Goal: Task Accomplishment & Management: Use online tool/utility

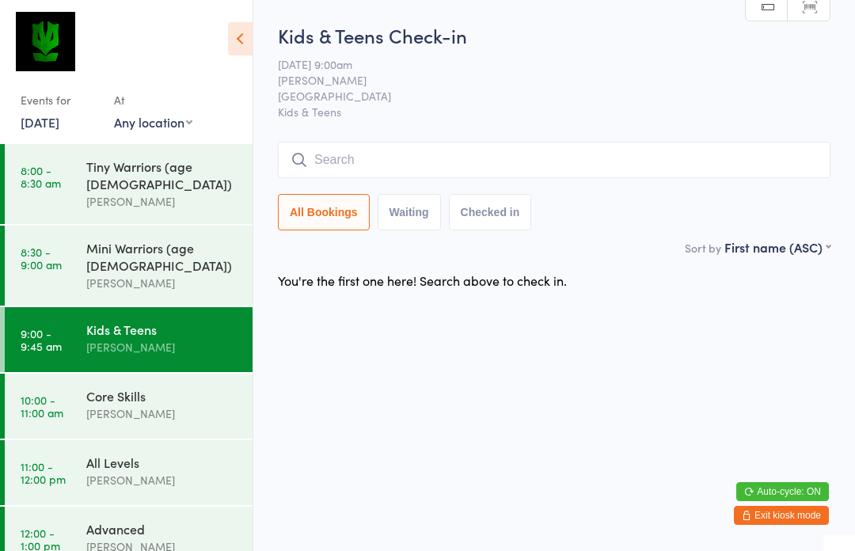
click at [504, 165] on input "search" at bounding box center [554, 160] width 553 height 36
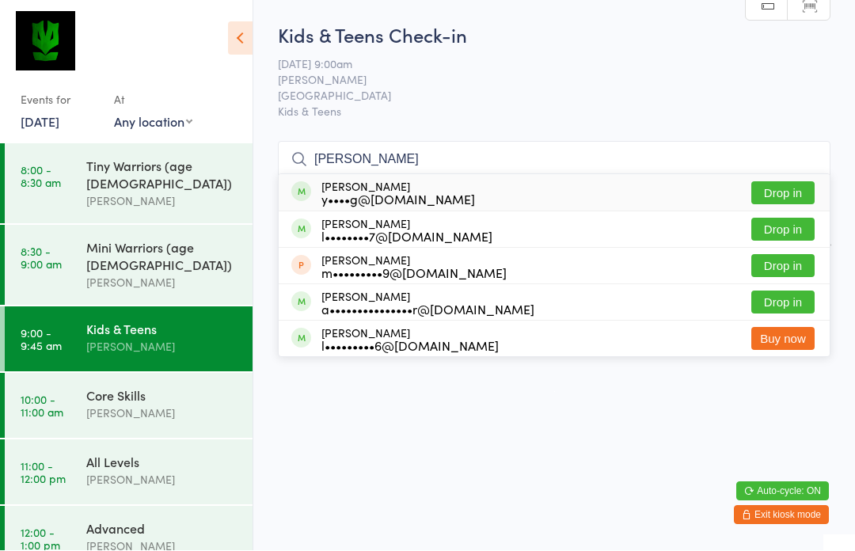
click at [524, 412] on html "You have now entered Kiosk Mode. Members will be able to check themselves in us…" at bounding box center [427, 275] width 855 height 551
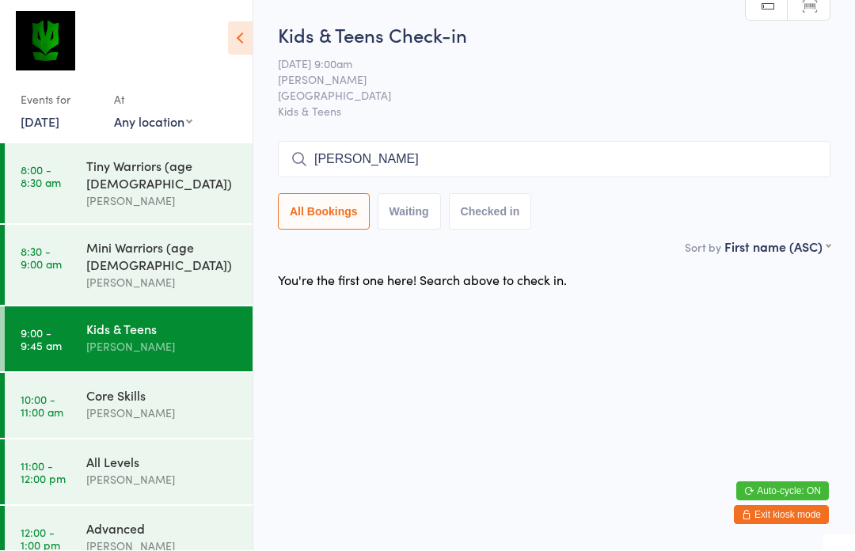
click at [781, 169] on input "[PERSON_NAME]" at bounding box center [554, 160] width 553 height 36
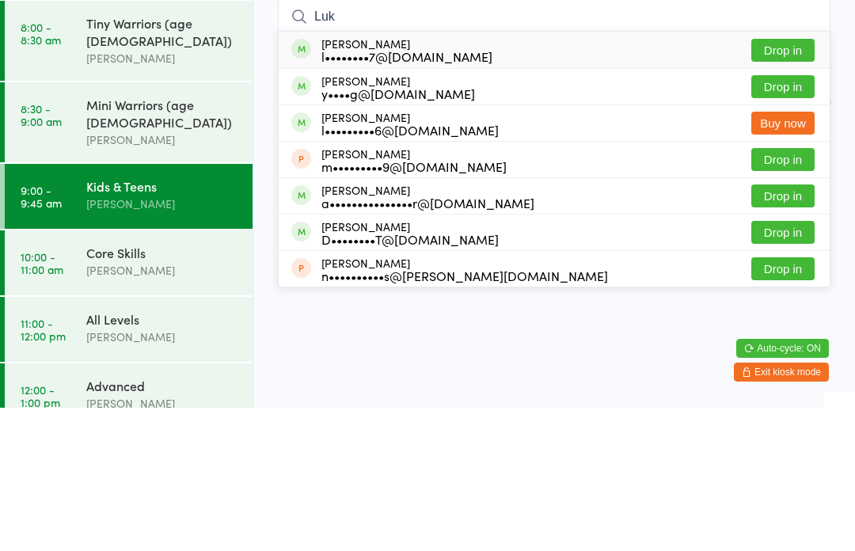
type input "[PERSON_NAME]"
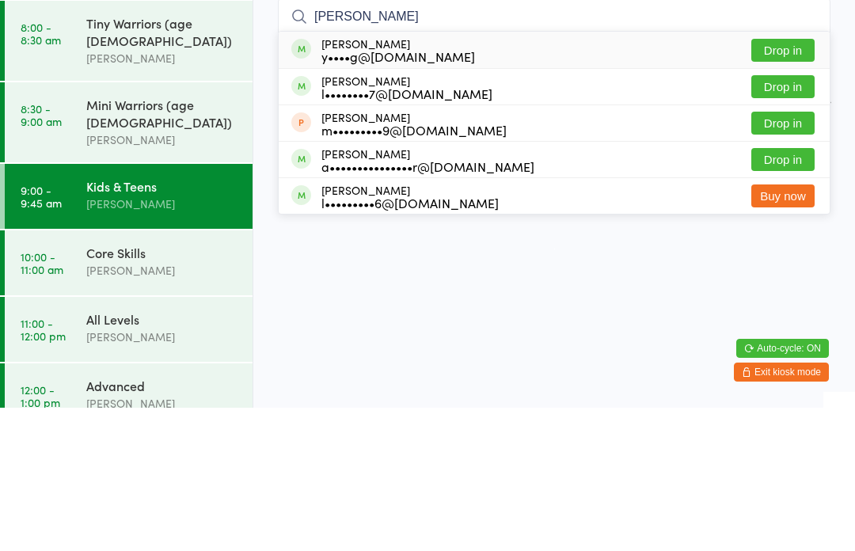
click at [796, 182] on button "Drop in" at bounding box center [782, 193] width 63 height 23
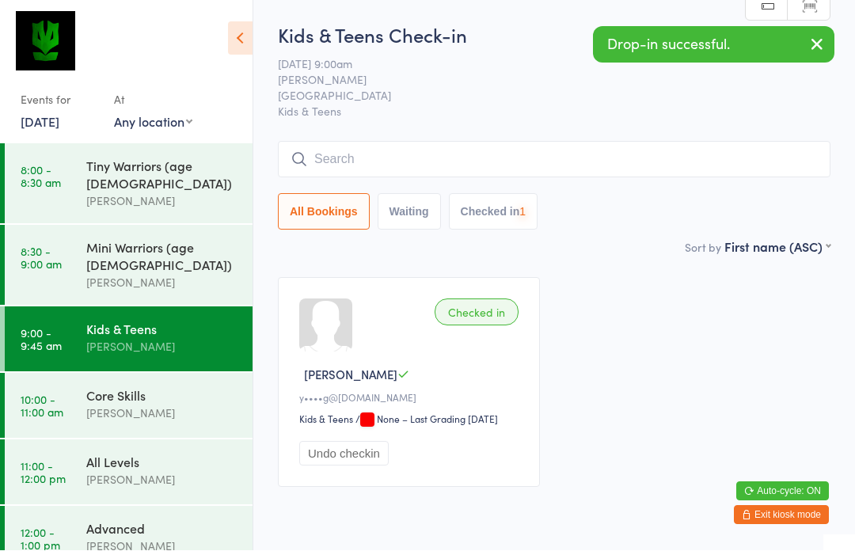
scroll to position [1, 0]
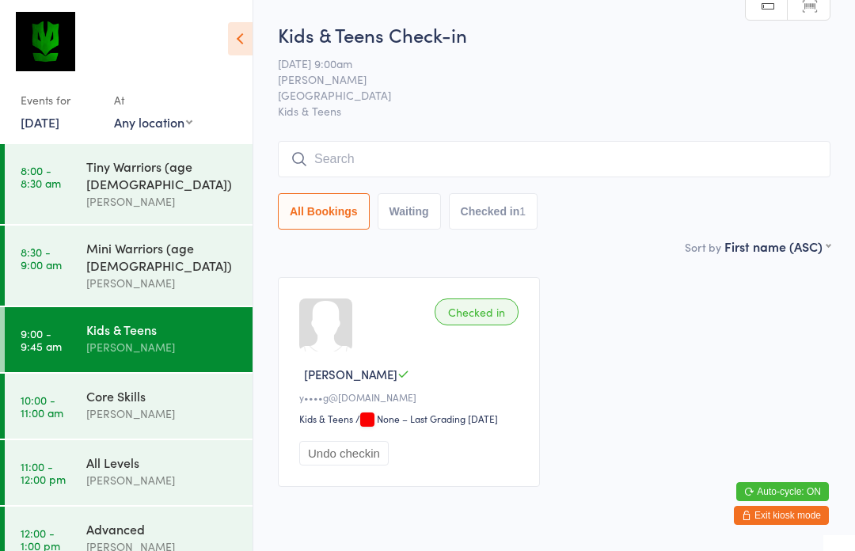
click at [589, 136] on div "Kids & Teens Check-in [DATE] 9:00am [PERSON_NAME] Surry Hills Gym Kids & Teens …" at bounding box center [554, 129] width 553 height 216
click at [685, 165] on input "search" at bounding box center [554, 159] width 553 height 36
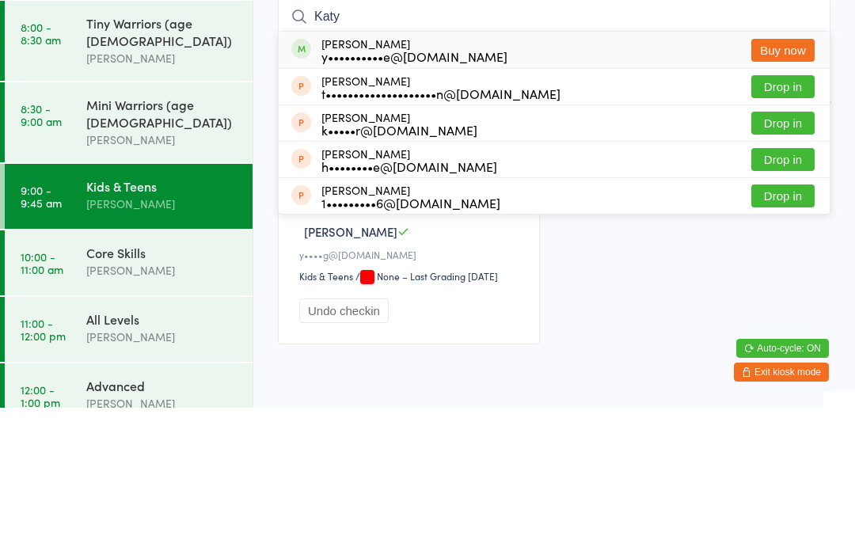
click at [846, 93] on ui-view "Kids & Teens Check-in [DATE] 9:00am [PERSON_NAME] Surry Hills Gym Kids & Teens …" at bounding box center [554, 262] width 602 height 480
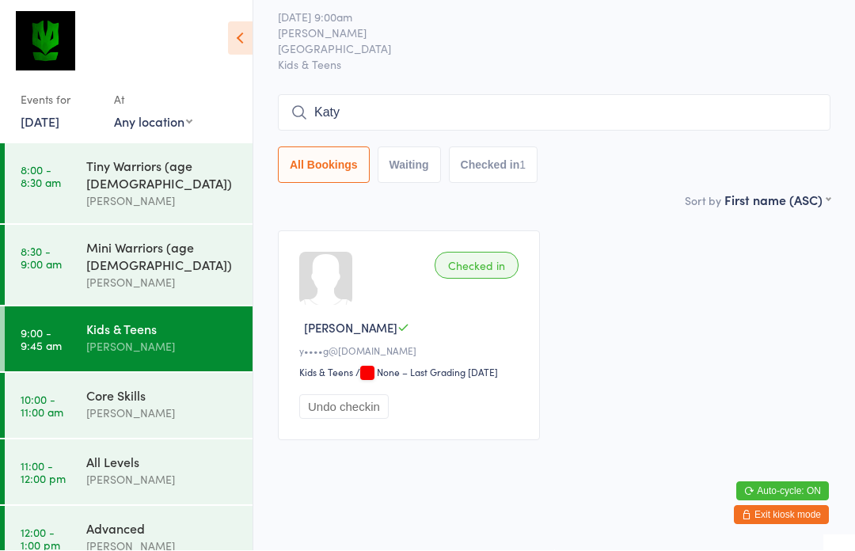
click at [397, 96] on input "Katy" at bounding box center [554, 113] width 553 height 36
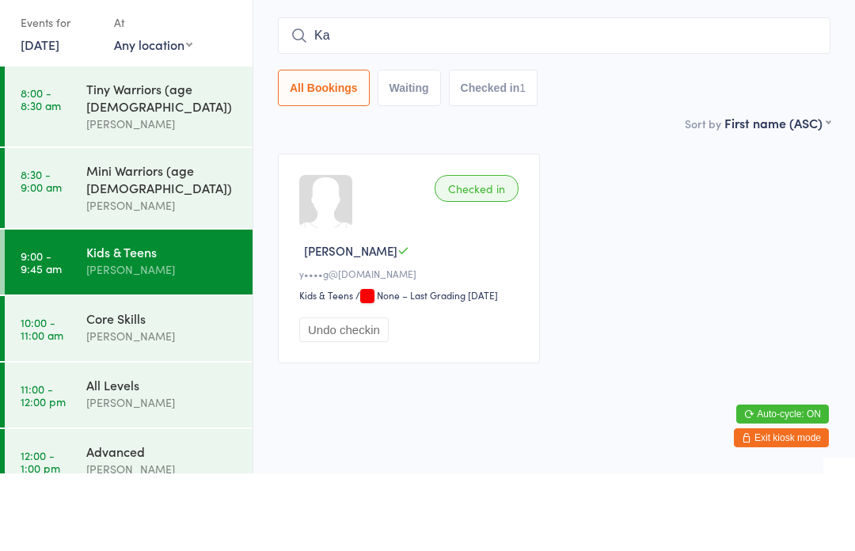
type input "K"
type input "[PERSON_NAME]"
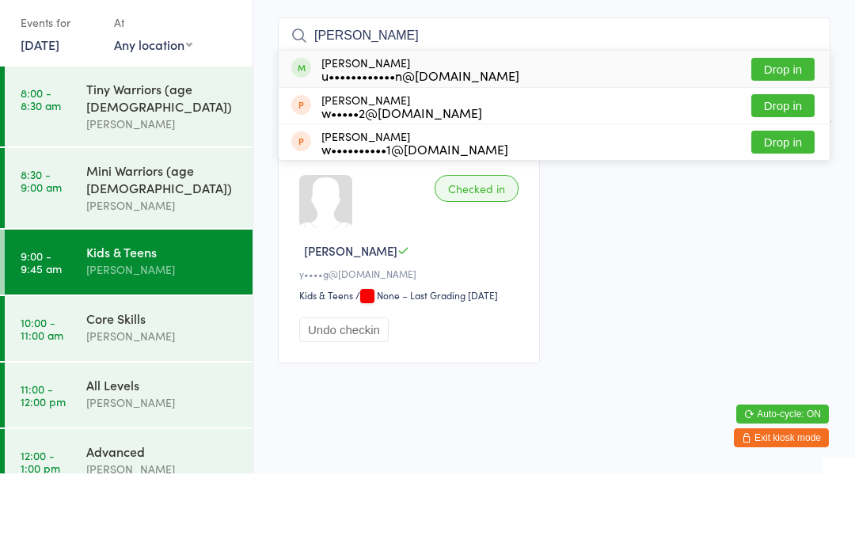
click at [428, 146] on div "u••••••••••••n@[DOMAIN_NAME]" at bounding box center [420, 152] width 198 height 13
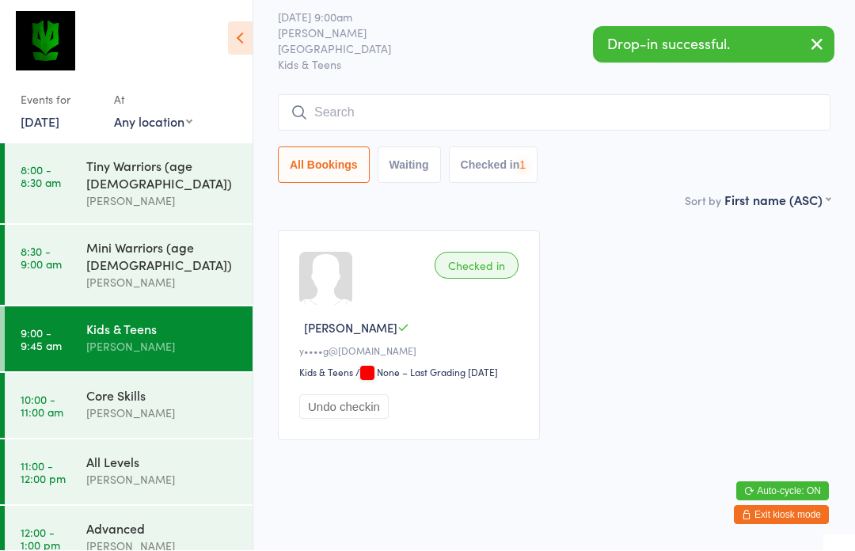
scroll to position [67, 0]
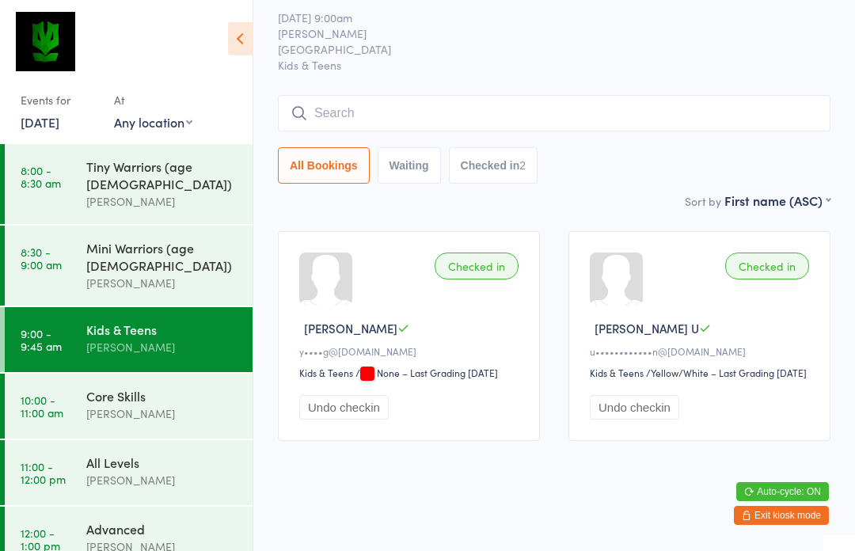
click at [527, 95] on input "search" at bounding box center [554, 113] width 553 height 36
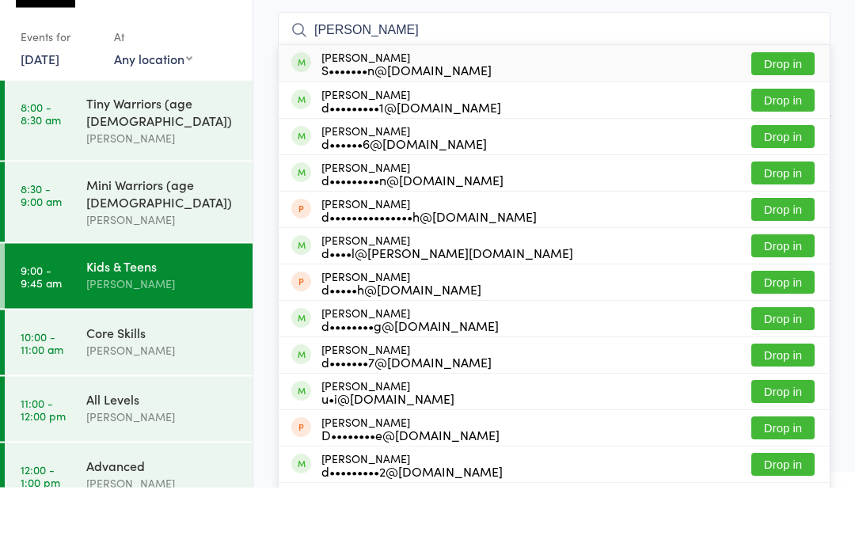
type input "[PERSON_NAME]"
click at [789, 116] on button "Drop in" at bounding box center [782, 127] width 63 height 23
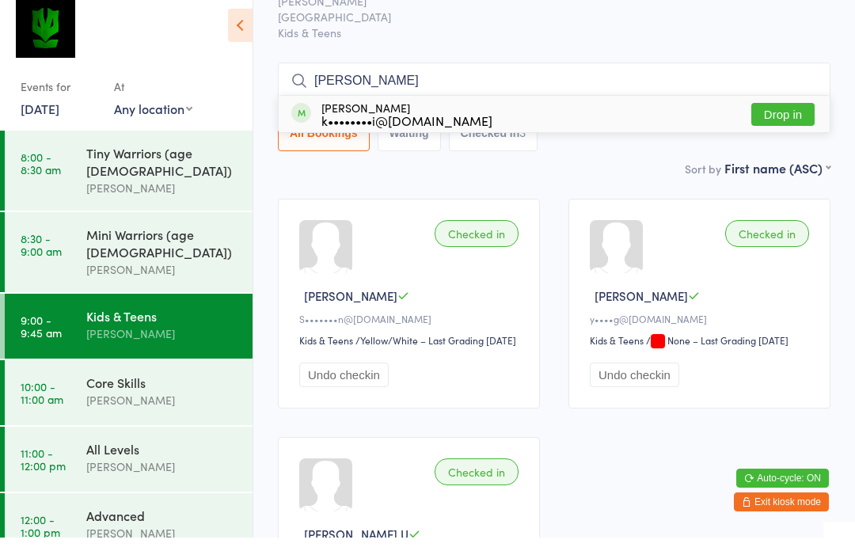
type input "[PERSON_NAME]"
click at [371, 127] on div "k••••••••i@[DOMAIN_NAME]" at bounding box center [406, 133] width 171 height 13
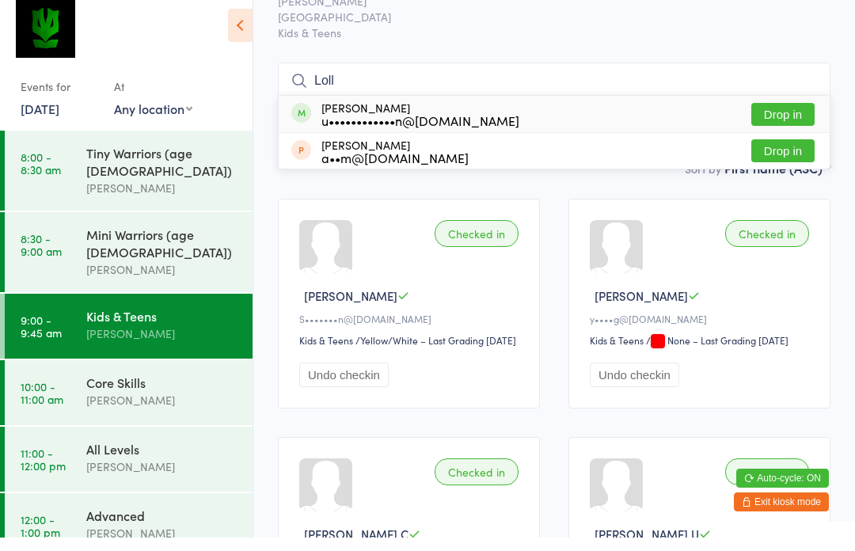
type input "Loll"
click at [391, 127] on div "u••••••••••••n@[DOMAIN_NAME]" at bounding box center [420, 133] width 198 height 13
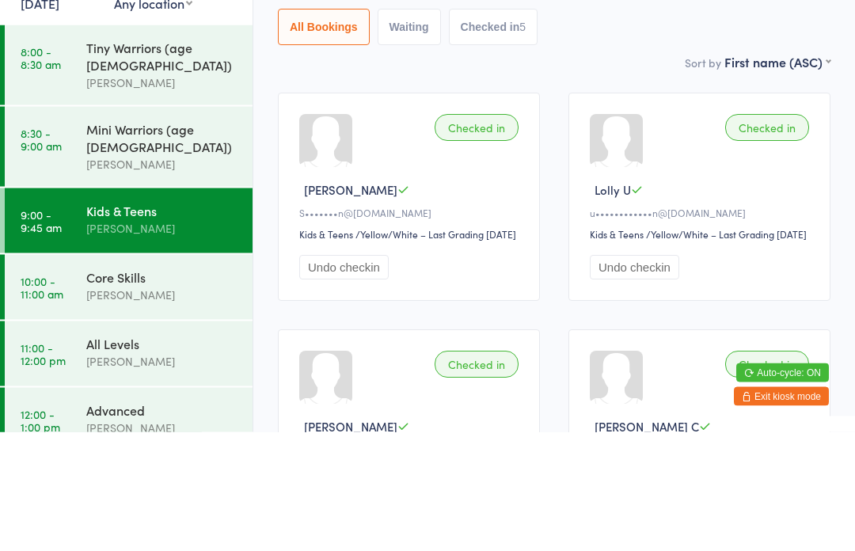
scroll to position [48, 0]
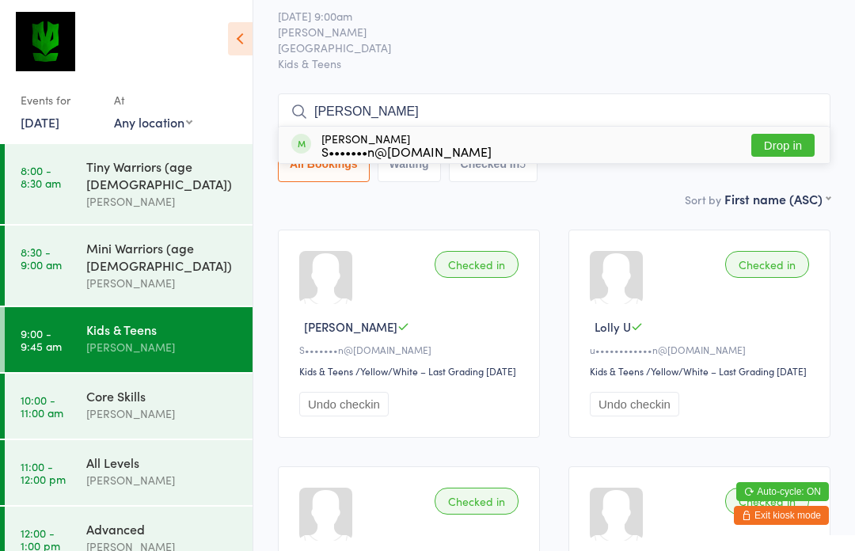
type input "[PERSON_NAME]"
click at [396, 138] on div "[PERSON_NAME] S•••••••n@[DOMAIN_NAME]" at bounding box center [406, 144] width 170 height 25
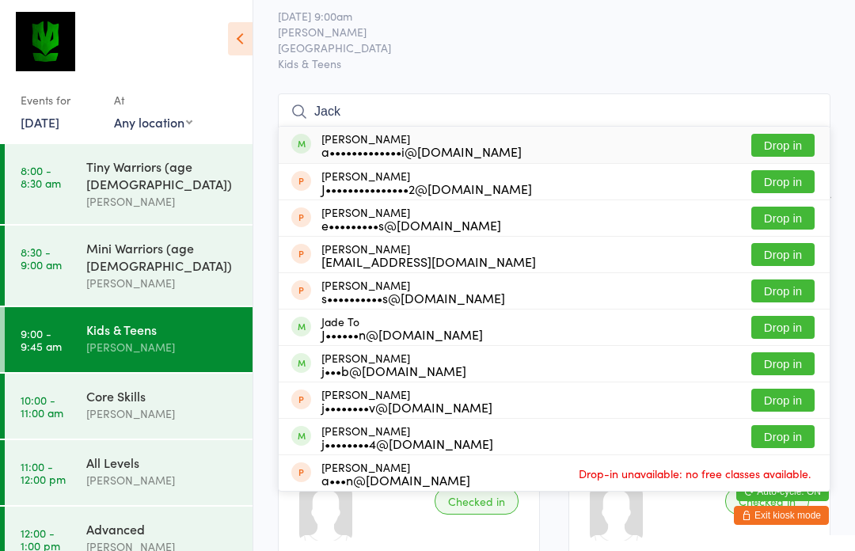
type input "Jack"
click at [788, 146] on button "Drop in" at bounding box center [782, 145] width 63 height 23
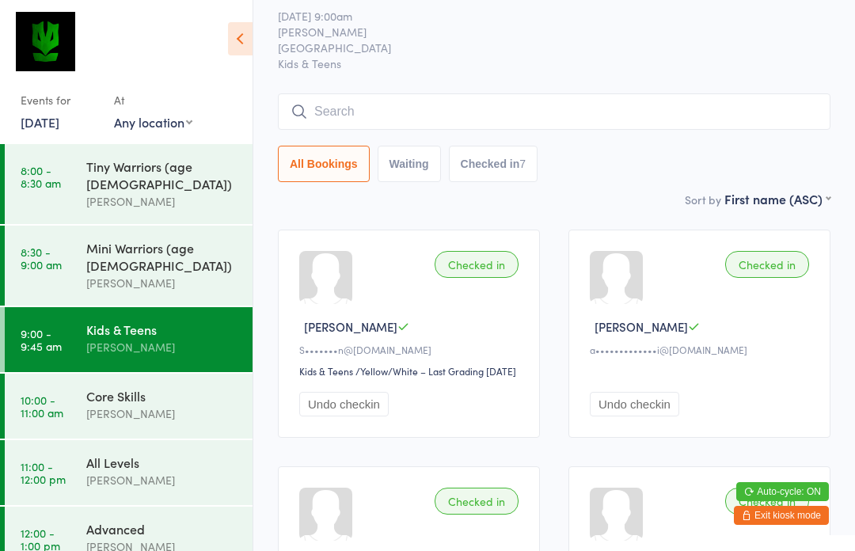
click at [407, 129] on input "search" at bounding box center [554, 111] width 553 height 36
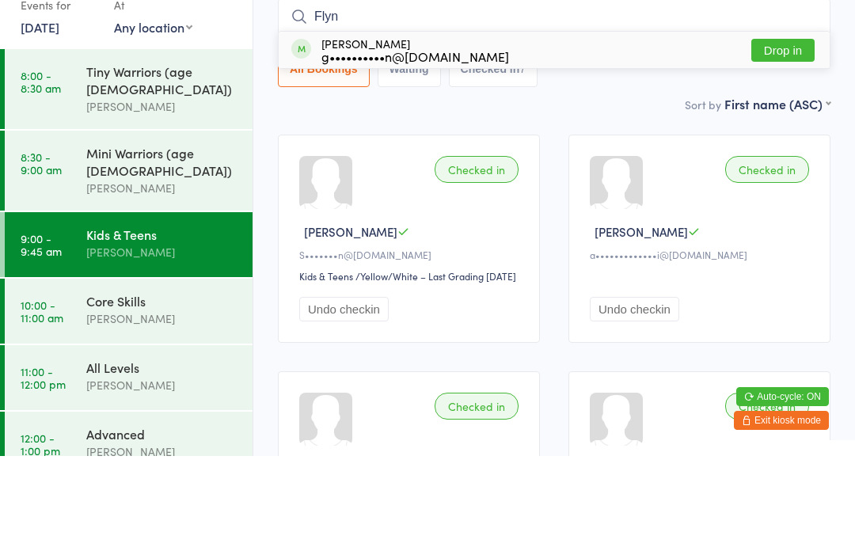
type input "Flyn"
click at [796, 134] on button "Drop in" at bounding box center [782, 145] width 63 height 23
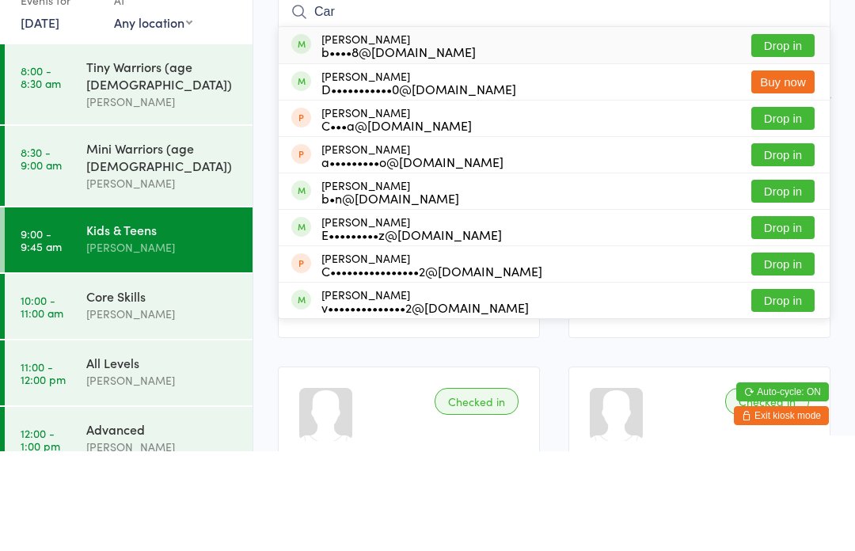
type input "Car"
click at [781, 316] on button "Drop in" at bounding box center [782, 327] width 63 height 23
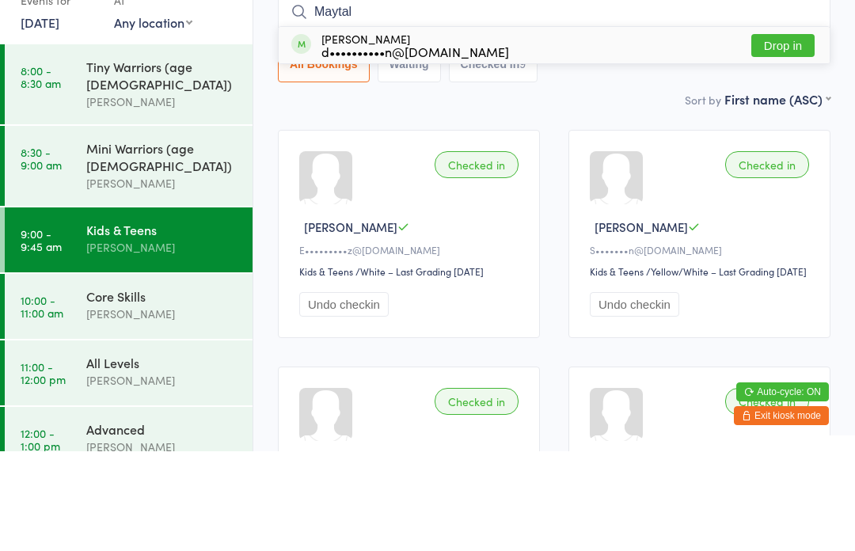
type input "Maytal"
click at [790, 134] on button "Drop in" at bounding box center [782, 145] width 63 height 23
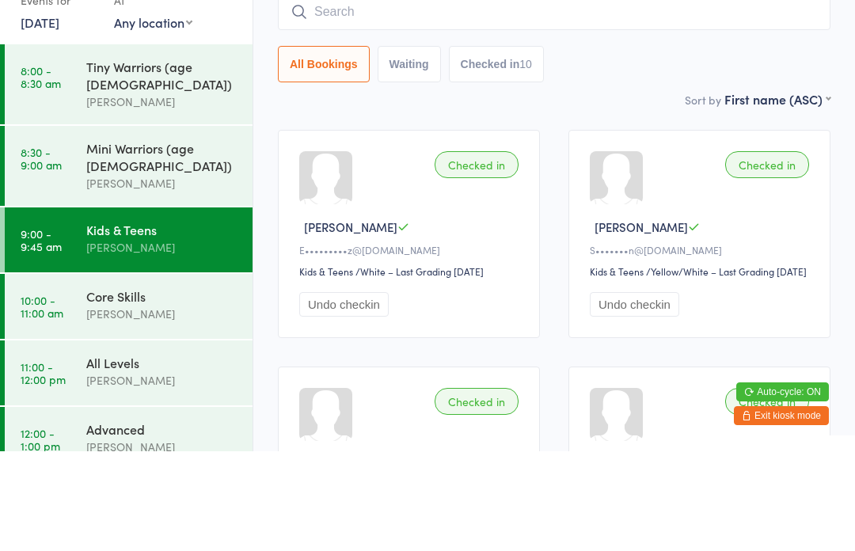
scroll to position [148, 0]
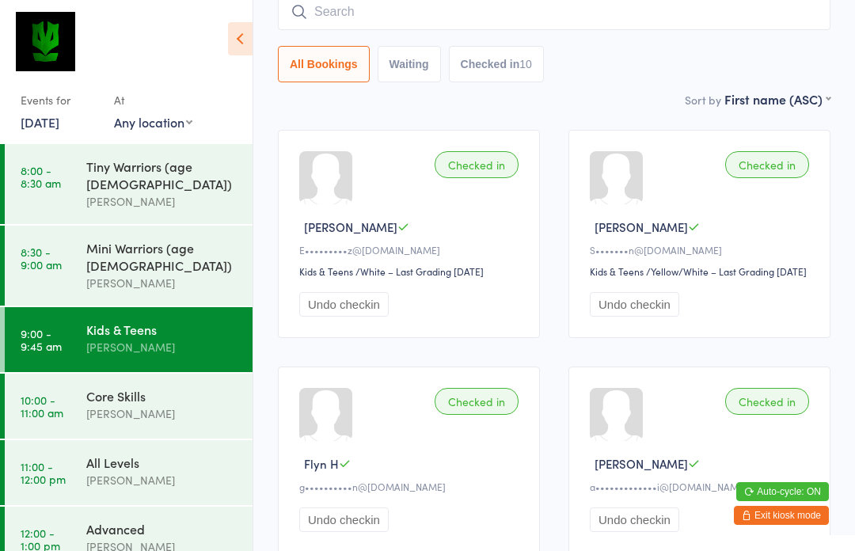
click at [344, 24] on input "search" at bounding box center [554, 12] width 553 height 36
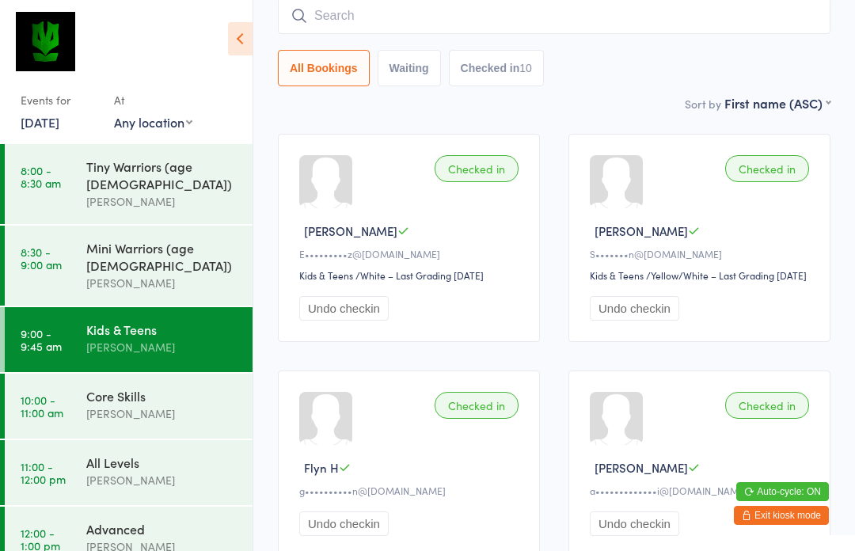
scroll to position [143, 0]
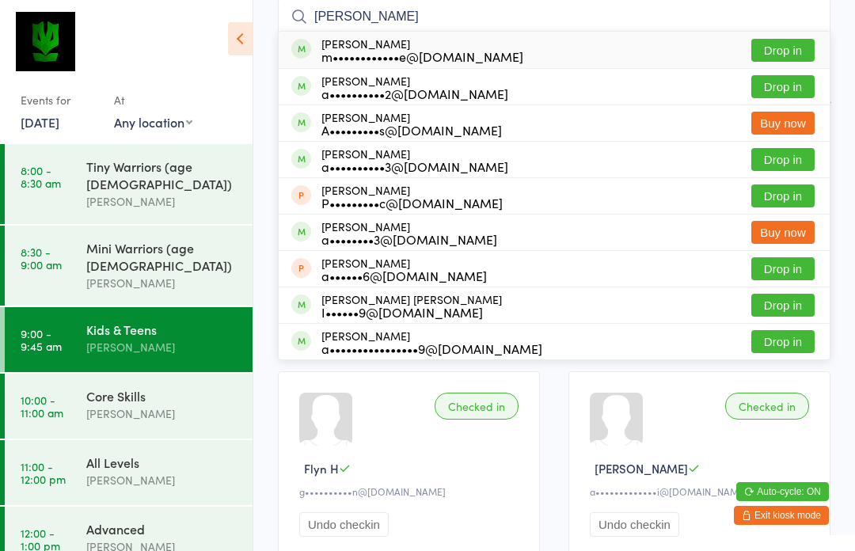
type input "[PERSON_NAME]"
click at [782, 51] on button "Drop in" at bounding box center [782, 50] width 63 height 23
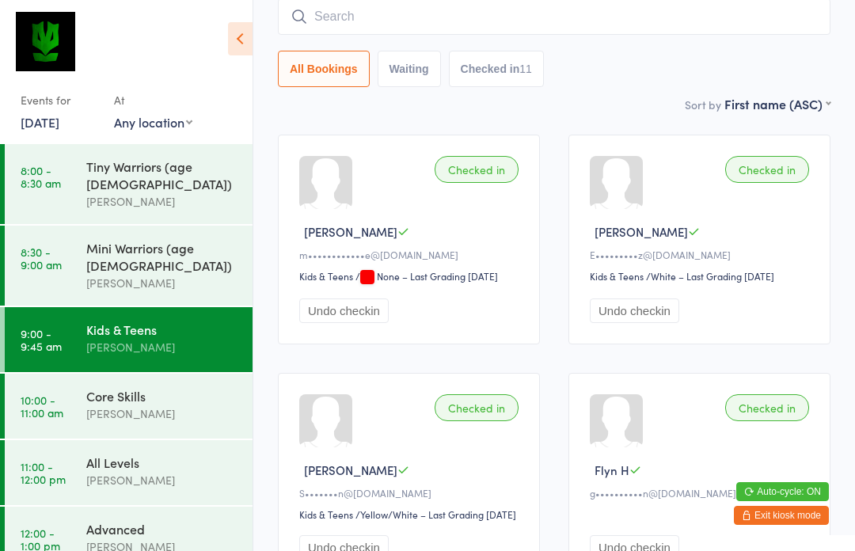
click at [606, 32] on input "search" at bounding box center [554, 16] width 553 height 36
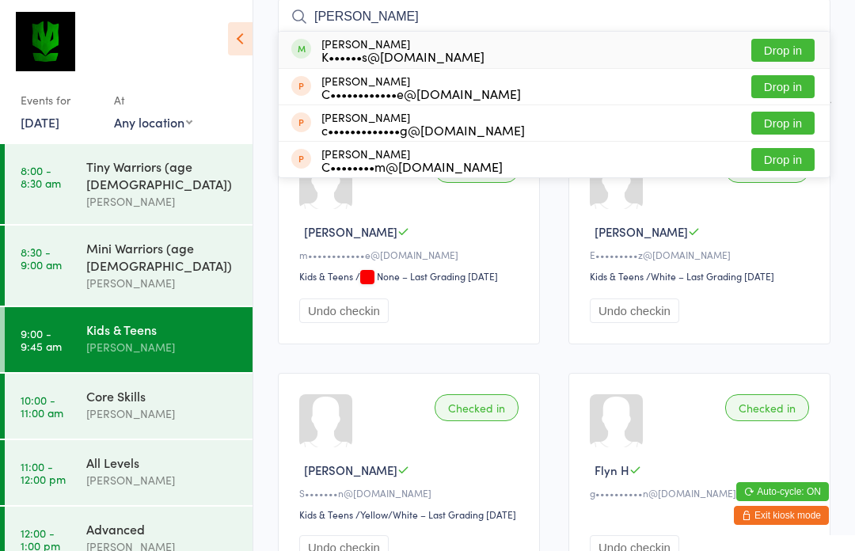
type input "[PERSON_NAME]"
click at [793, 48] on button "Drop in" at bounding box center [782, 50] width 63 height 23
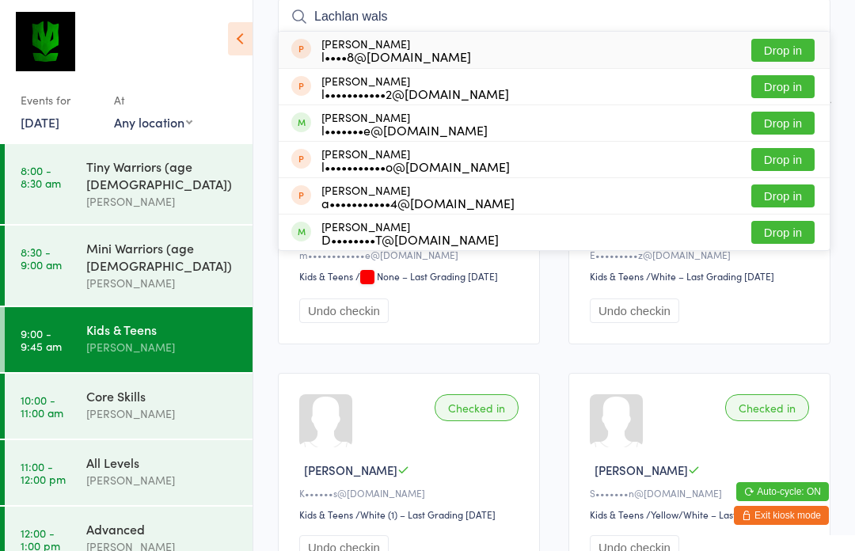
type input "[PERSON_NAME]"
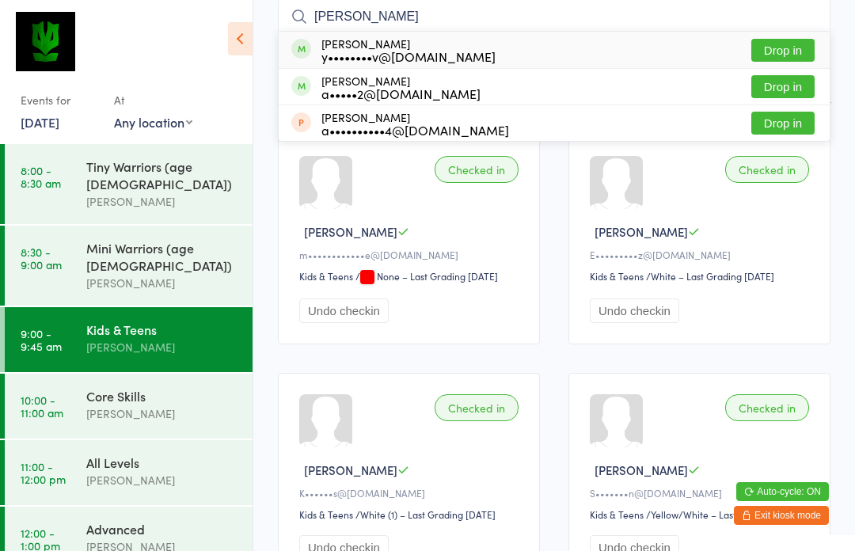
type input "[PERSON_NAME]"
click at [352, 59] on div "y••••••••v@[DOMAIN_NAME]" at bounding box center [408, 56] width 174 height 13
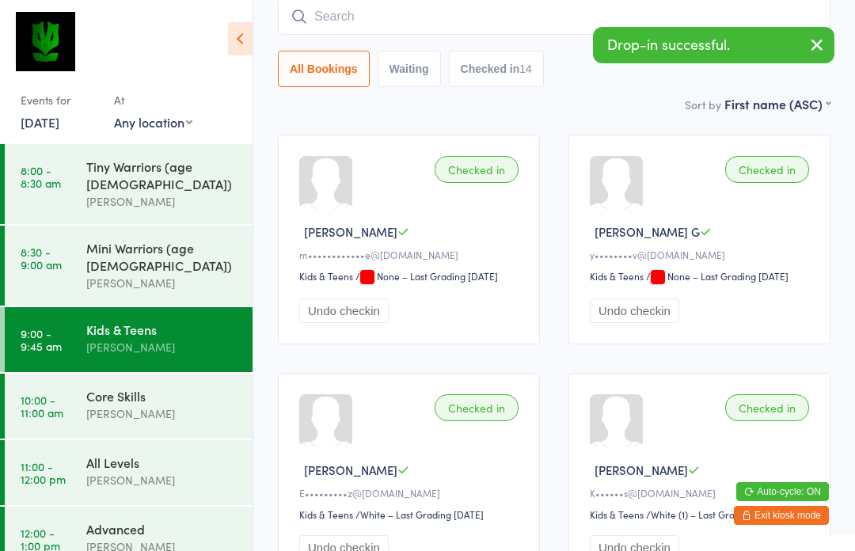
click at [357, 33] on input "search" at bounding box center [554, 16] width 553 height 36
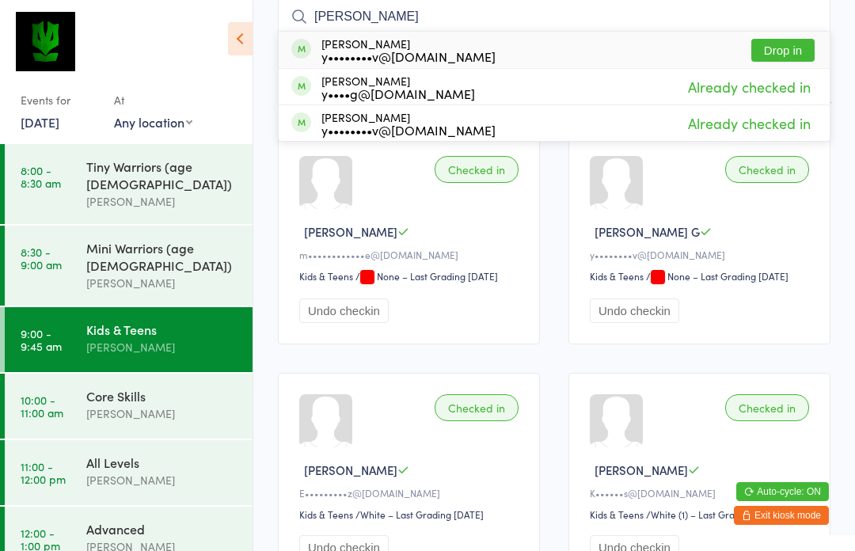
type input "[PERSON_NAME]"
click at [686, 51] on div "[PERSON_NAME] y••••••••v@[DOMAIN_NAME] Drop in" at bounding box center [554, 50] width 551 height 36
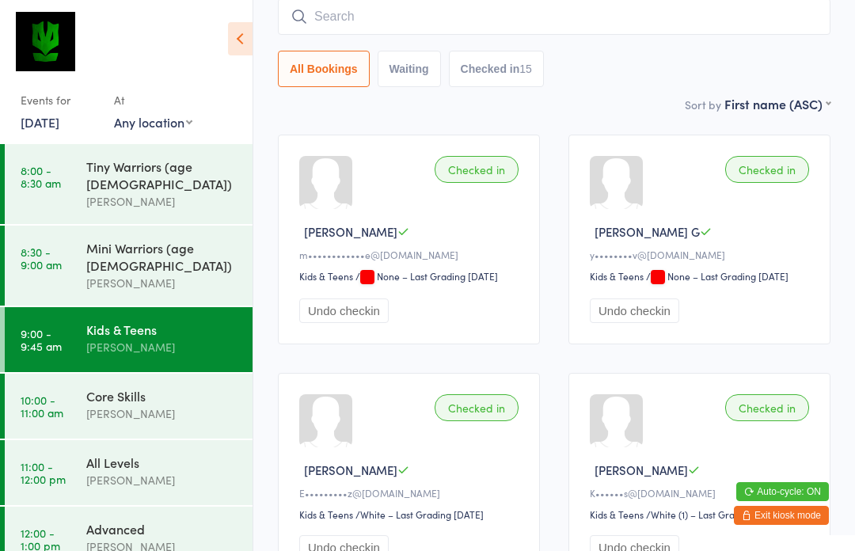
click at [637, 48] on div "All Bookings Waiting Checked in 15" at bounding box center [554, 42] width 553 height 89
click at [733, 26] on input "search" at bounding box center [554, 16] width 553 height 36
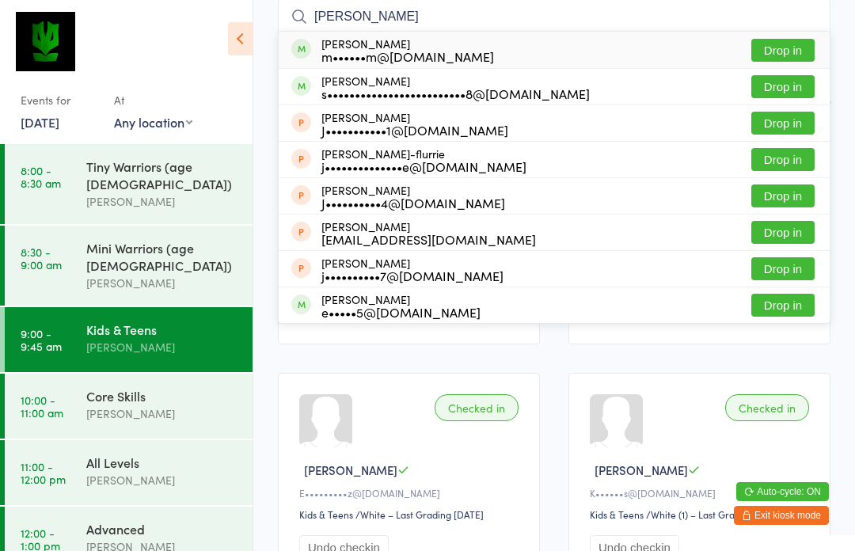
type input "[PERSON_NAME]"
click at [793, 50] on button "Drop in" at bounding box center [782, 50] width 63 height 23
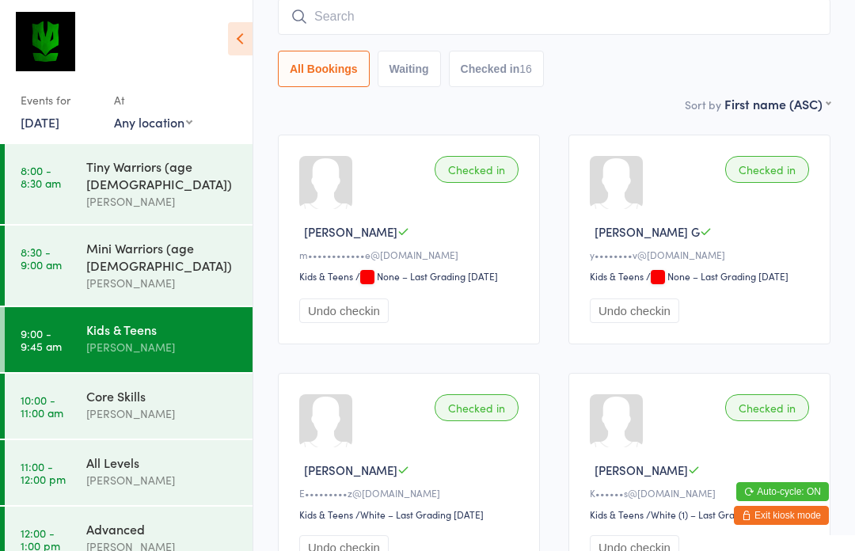
click at [495, 10] on input "search" at bounding box center [554, 16] width 553 height 36
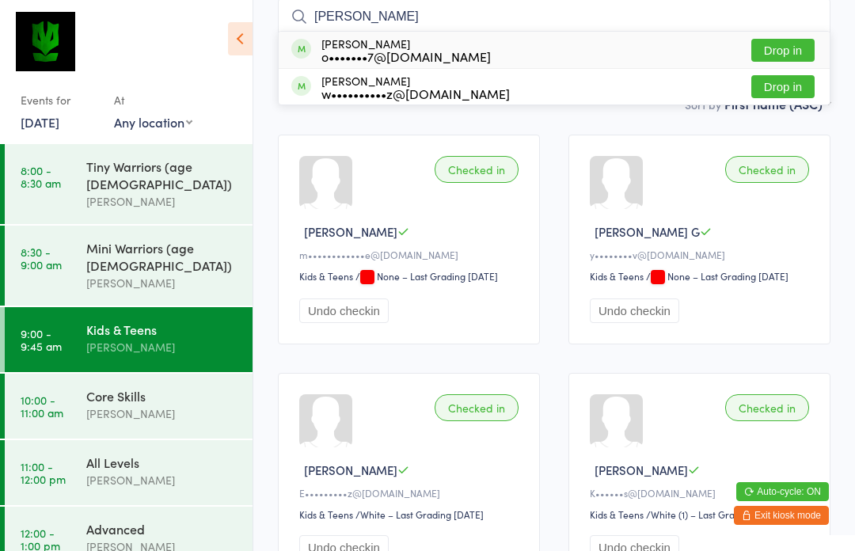
type input "[PERSON_NAME]"
click at [473, 93] on div "[PERSON_NAME] w••••••••••z@[DOMAIN_NAME] Drop in" at bounding box center [554, 87] width 551 height 36
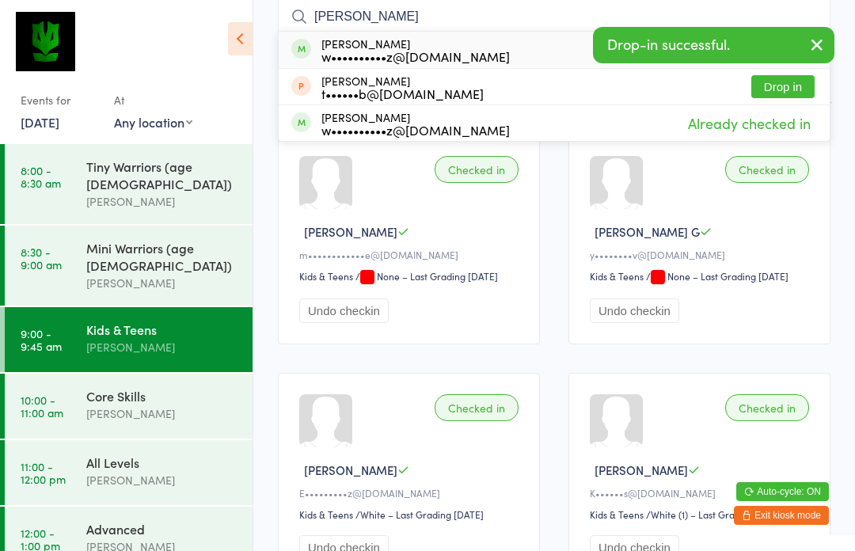
click at [823, 44] on icon "button" at bounding box center [817, 45] width 19 height 20
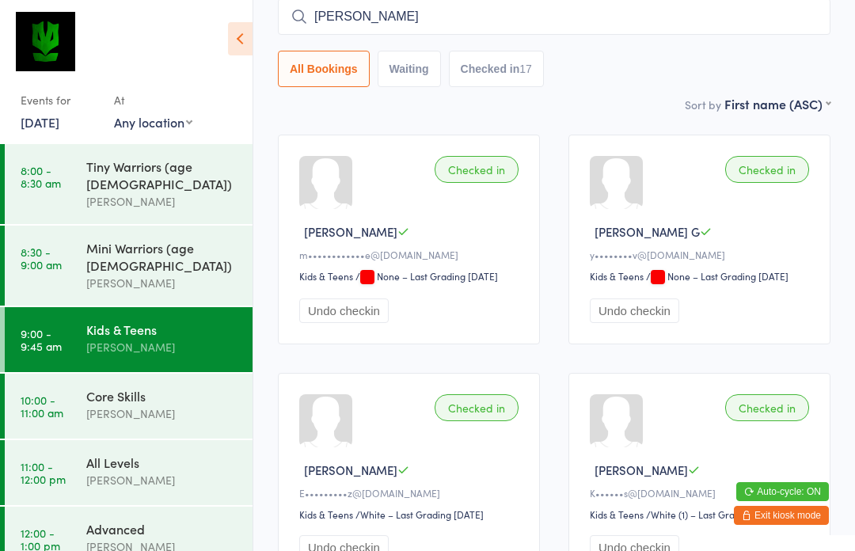
click at [669, 26] on input "[PERSON_NAME]" at bounding box center [554, 16] width 553 height 36
type input "O"
type input "[PERSON_NAME]"
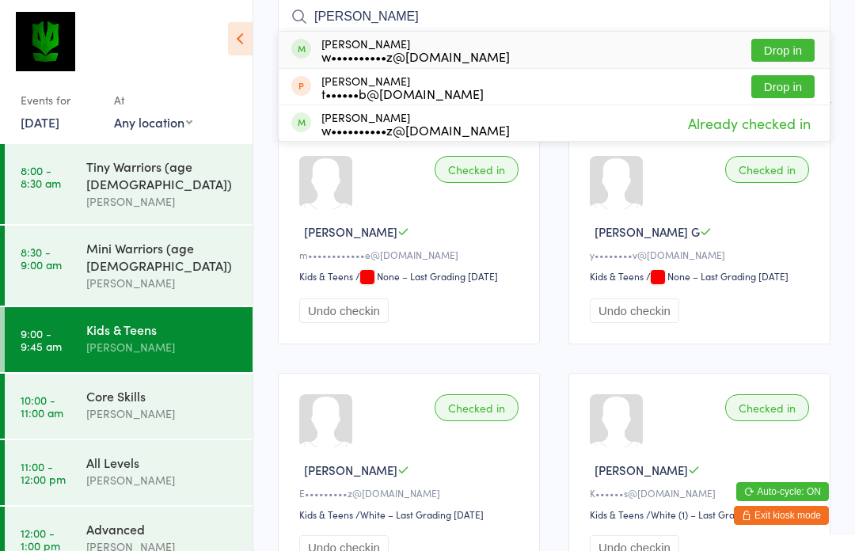
click at [789, 56] on button "Drop in" at bounding box center [782, 50] width 63 height 23
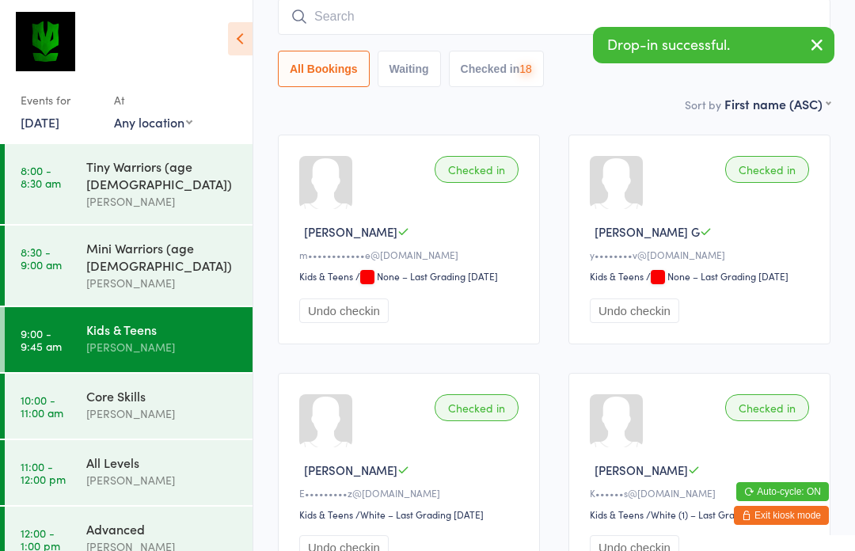
click at [500, 21] on input "search" at bounding box center [554, 16] width 553 height 36
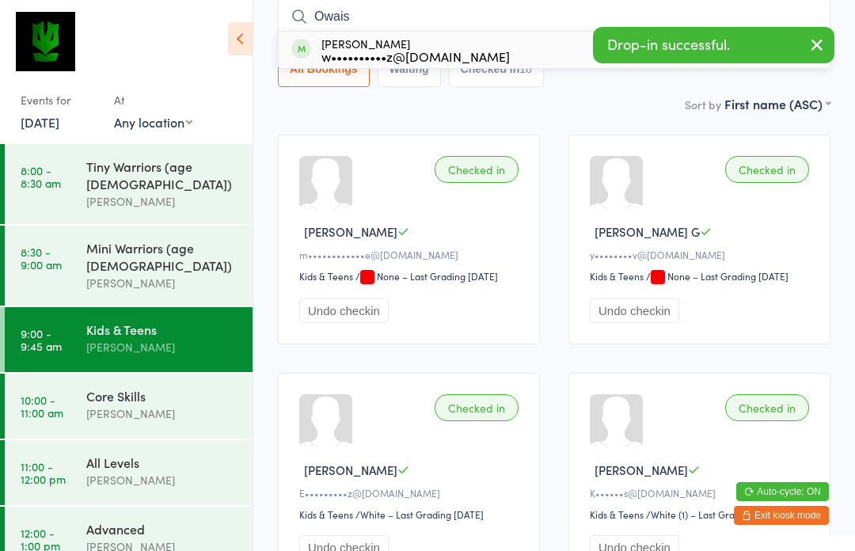
type input "Owais"
click at [558, 55] on div "[PERSON_NAME] w••••••••••z@[DOMAIN_NAME] Drop in" at bounding box center [554, 50] width 551 height 36
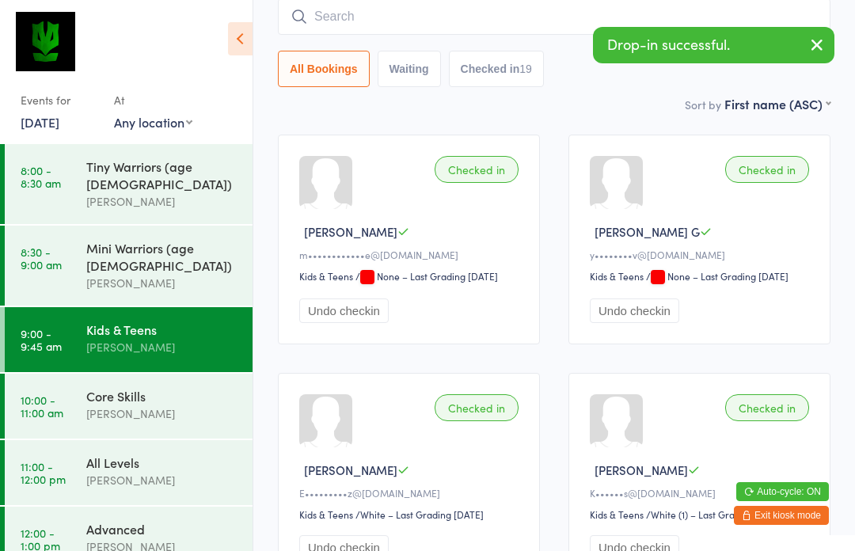
click at [821, 48] on icon "button" at bounding box center [817, 45] width 19 height 20
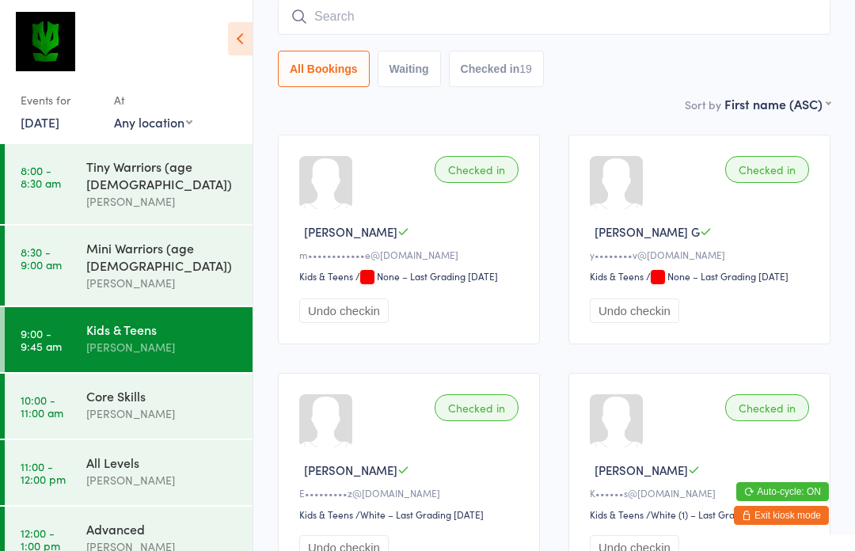
click at [707, 29] on input "search" at bounding box center [554, 16] width 553 height 36
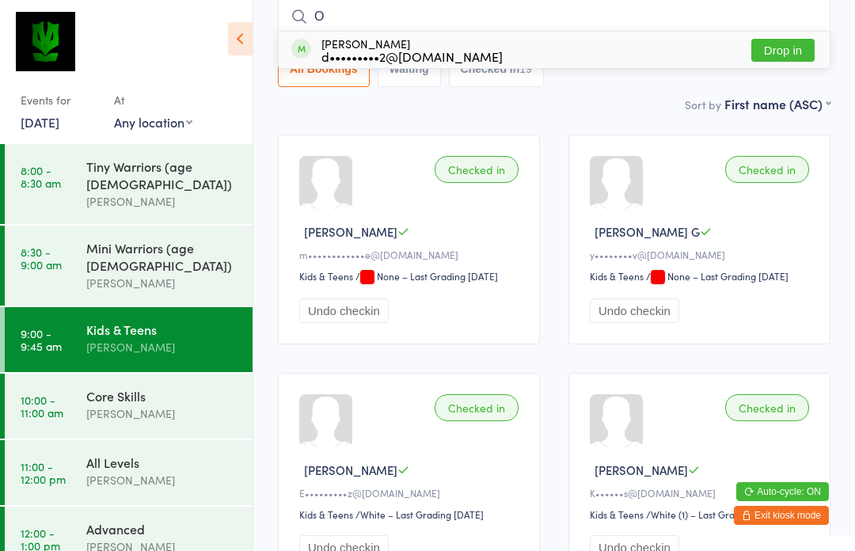
type input "O"
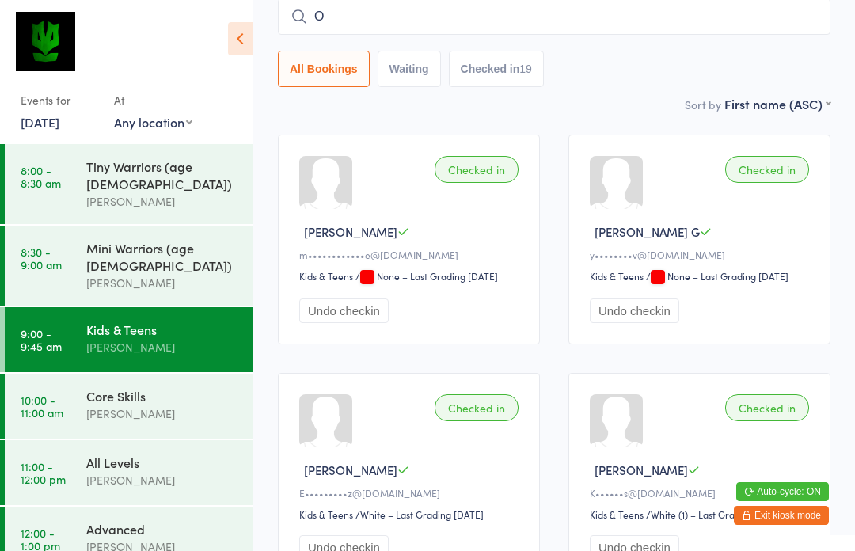
click at [365, 13] on input "O" at bounding box center [554, 16] width 553 height 36
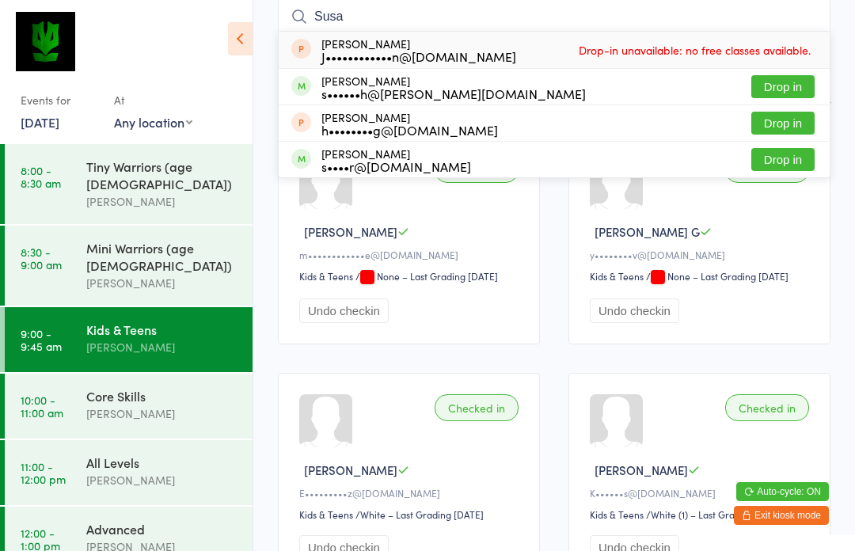
type input "Susa"
click at [785, 86] on button "Drop in" at bounding box center [782, 86] width 63 height 23
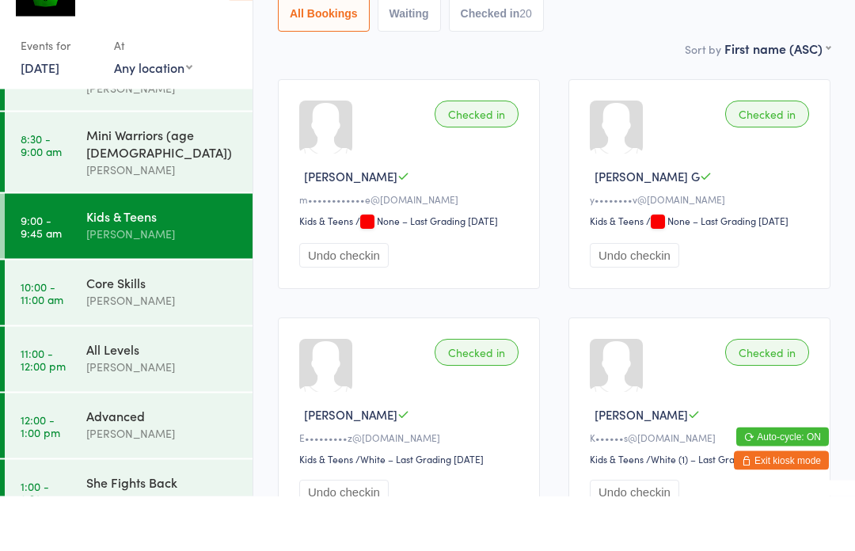
scroll to position [4, 0]
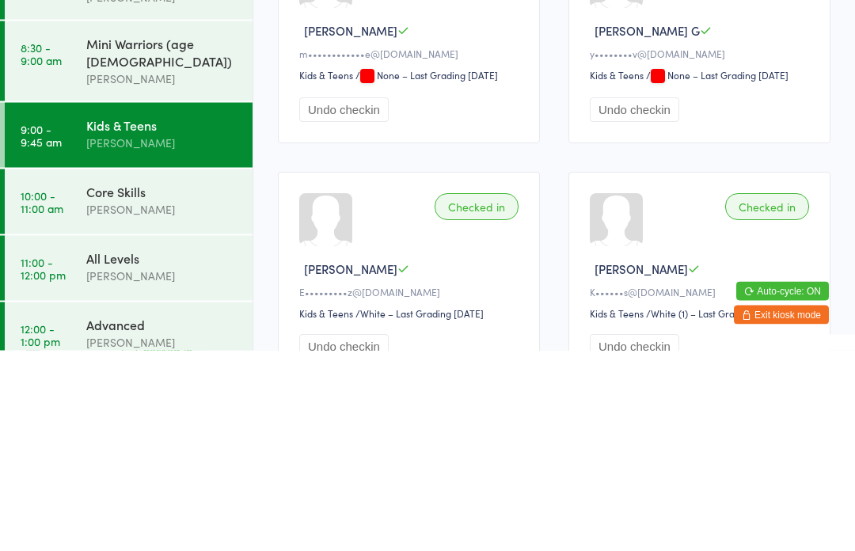
click at [150, 401] on div "[PERSON_NAME]" at bounding box center [162, 410] width 153 height 18
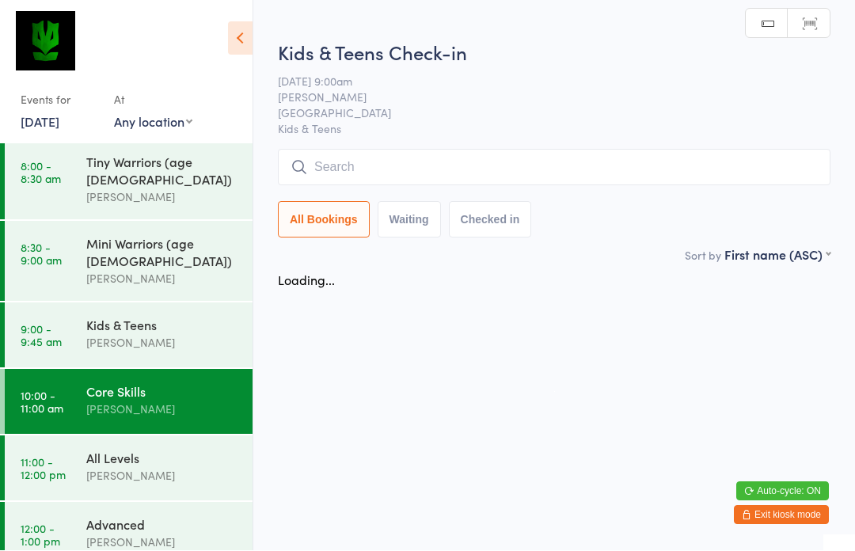
scroll to position [1, 0]
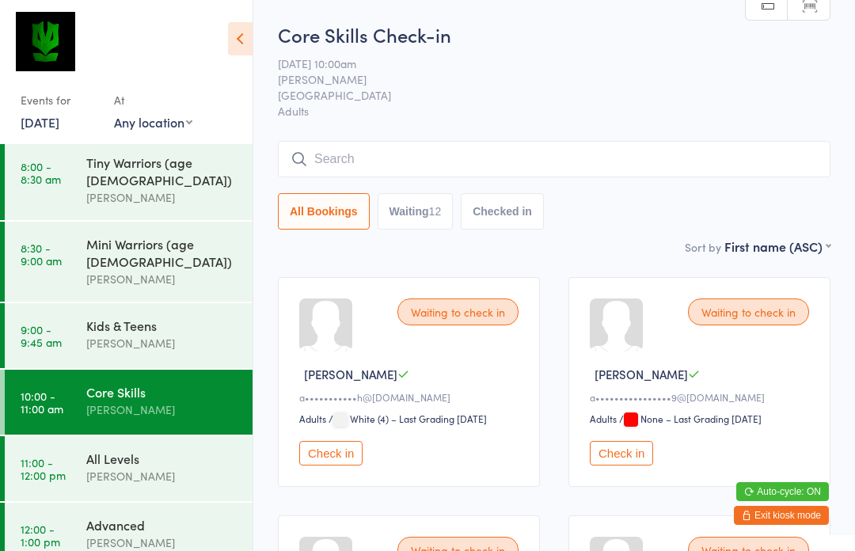
click at [622, 454] on button "Check in" at bounding box center [621, 453] width 63 height 25
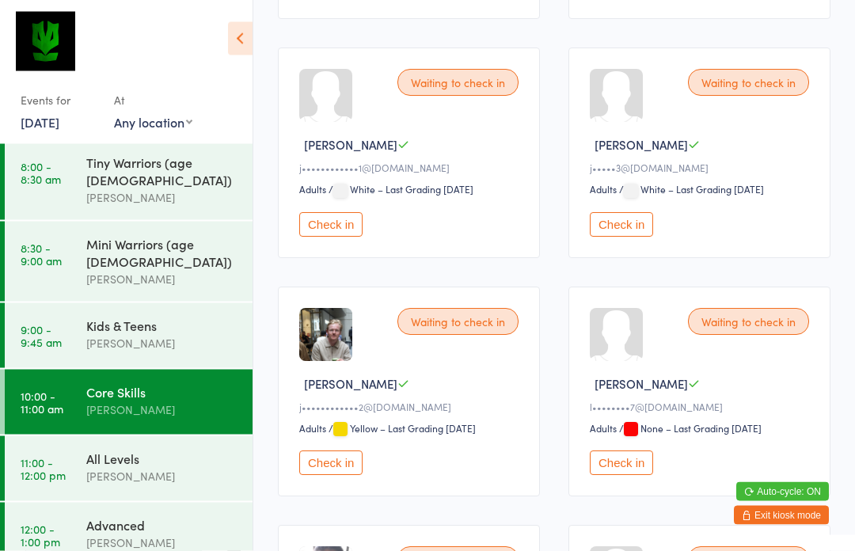
scroll to position [707, 0]
click at [329, 475] on button "Check in" at bounding box center [330, 462] width 63 height 25
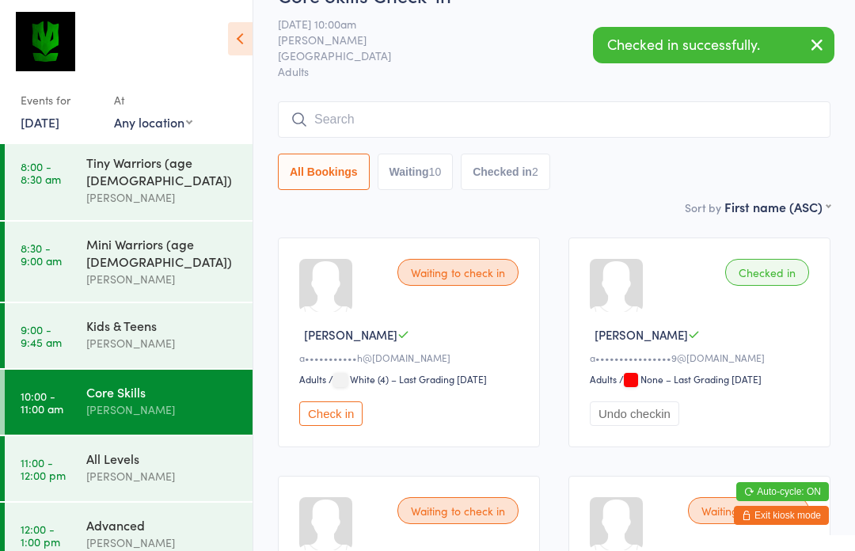
scroll to position [0, 0]
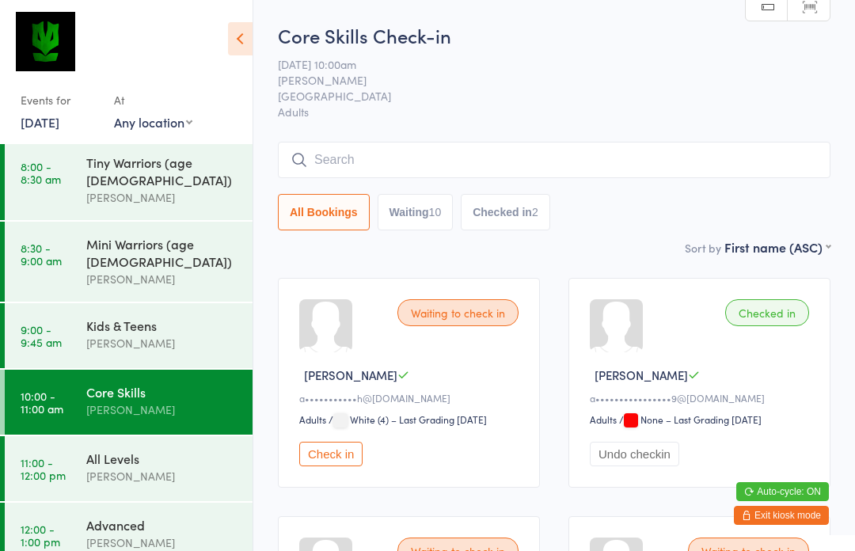
click at [361, 160] on input "search" at bounding box center [554, 160] width 553 height 36
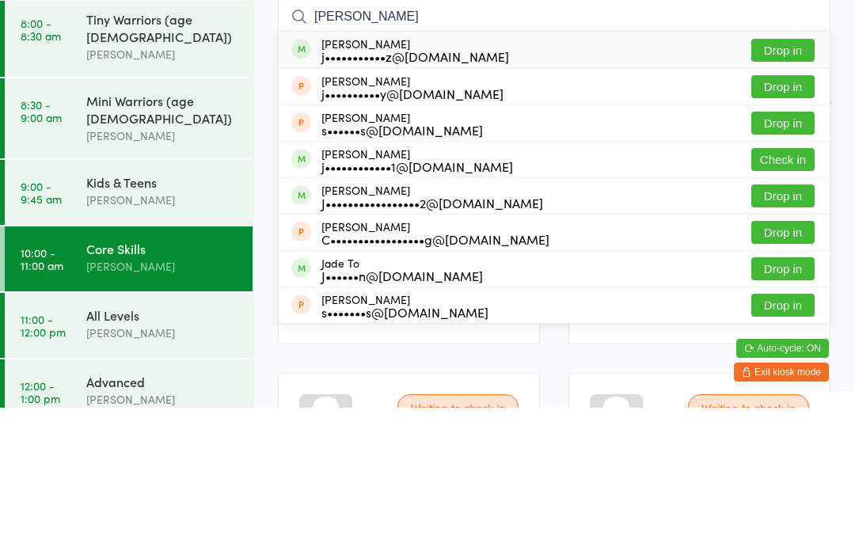
type input "[PERSON_NAME]"
click at [781, 291] on button "Check in" at bounding box center [782, 302] width 63 height 23
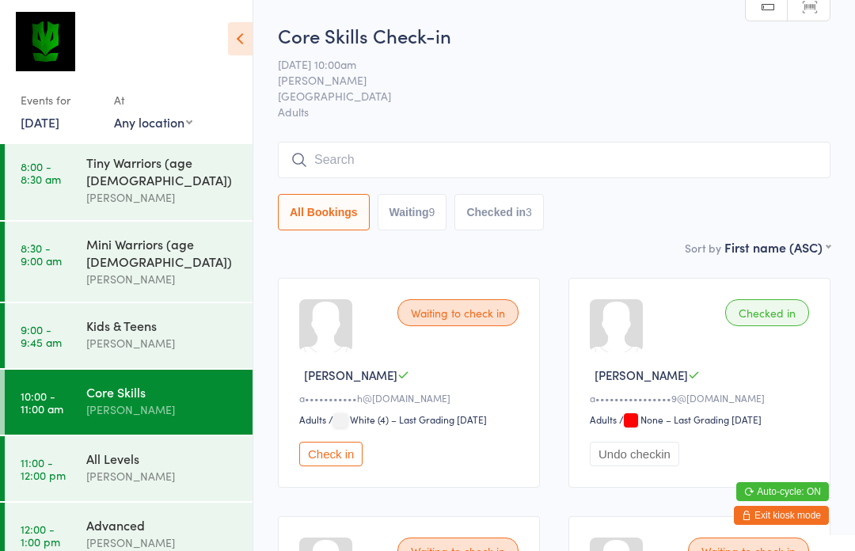
click at [426, 229] on button "Waiting 9" at bounding box center [413, 212] width 70 height 36
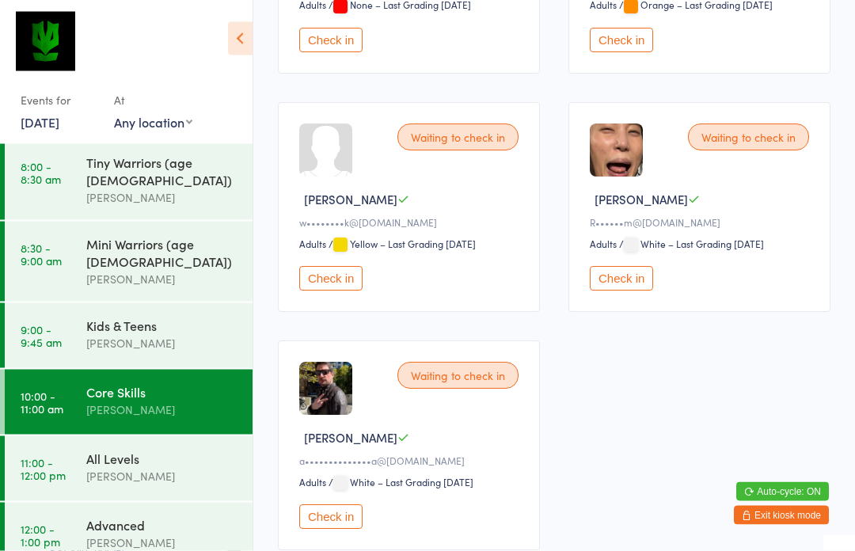
click at [333, 291] on button "Check in" at bounding box center [330, 279] width 63 height 25
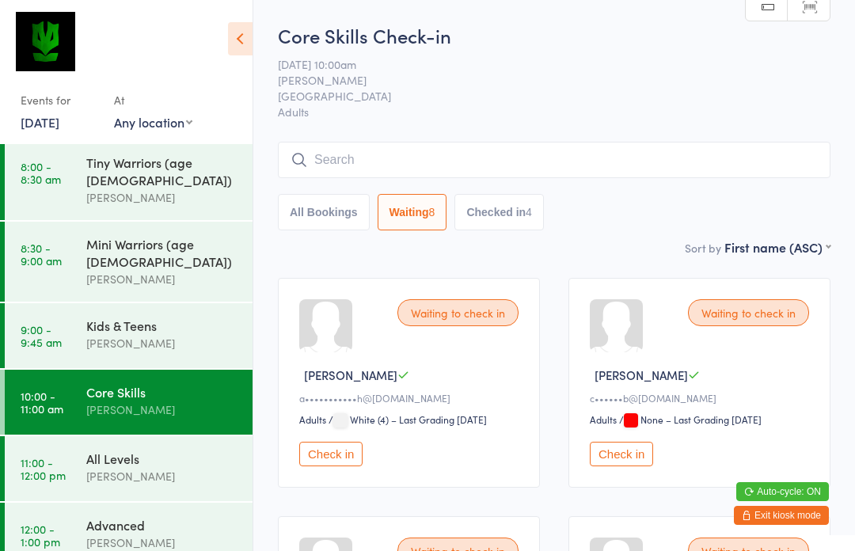
click at [175, 467] on div "[PERSON_NAME]" at bounding box center [162, 476] width 153 height 18
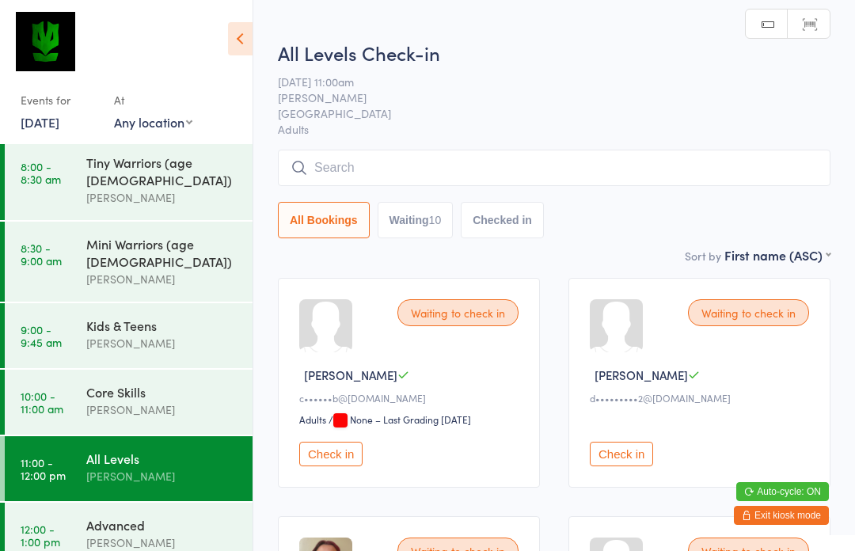
click at [408, 221] on button "Waiting 10" at bounding box center [416, 220] width 76 height 36
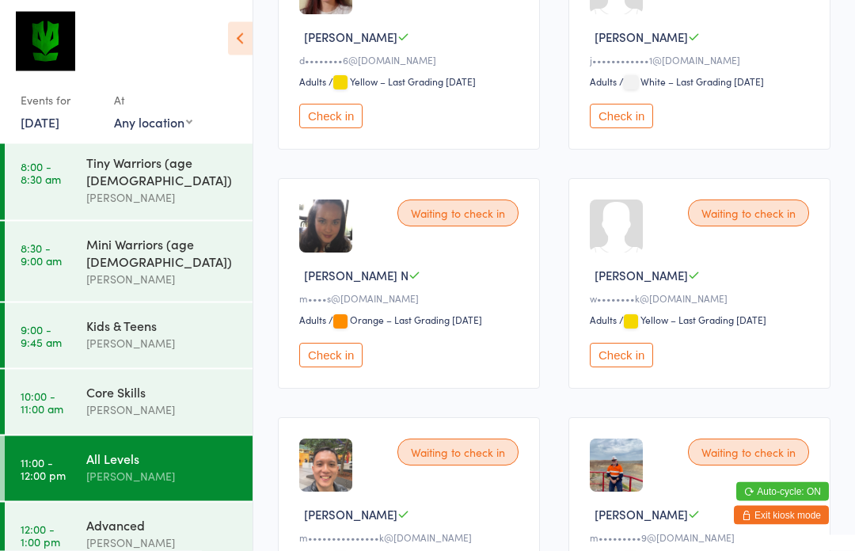
click at [621, 368] on button "Check in" at bounding box center [621, 356] width 63 height 25
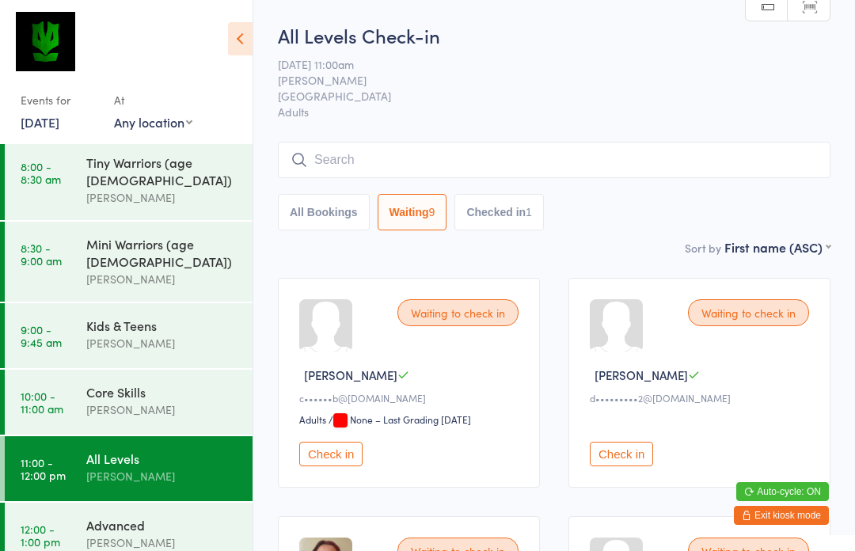
click at [139, 401] on div "[PERSON_NAME]" at bounding box center [162, 410] width 153 height 18
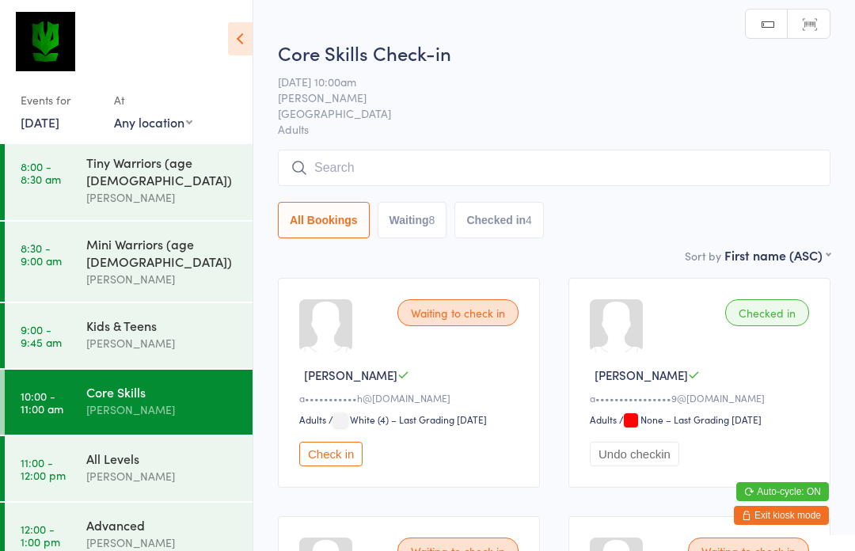
click at [333, 466] on button "Check in" at bounding box center [330, 454] width 63 height 25
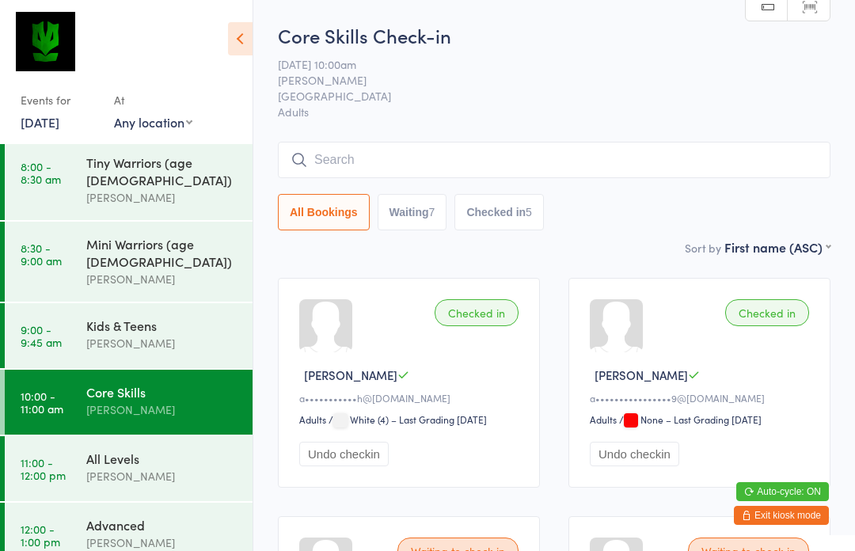
click at [150, 467] on div "[PERSON_NAME]" at bounding box center [162, 476] width 153 height 18
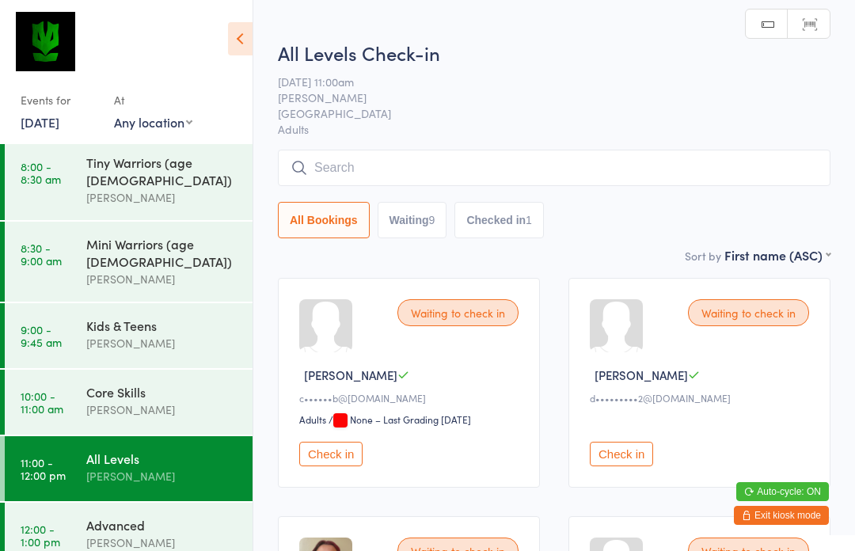
click at [393, 169] on input "search" at bounding box center [554, 168] width 553 height 36
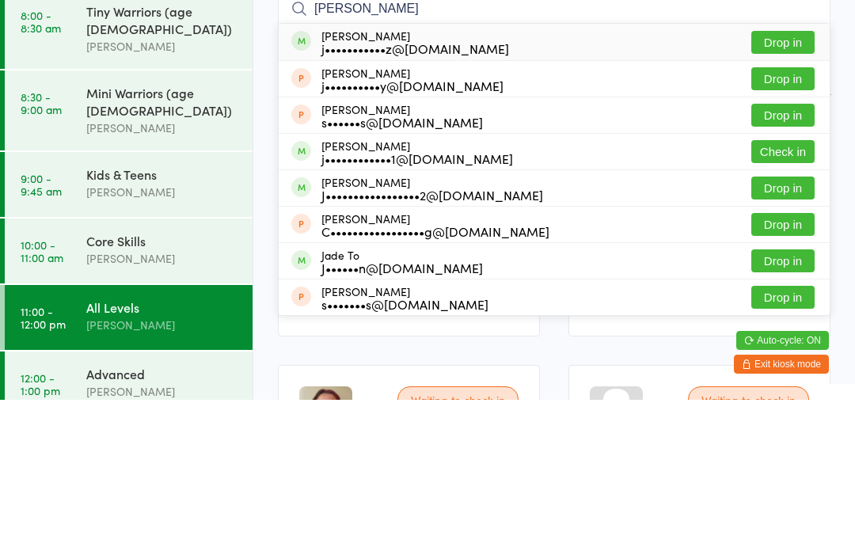
type input "[PERSON_NAME]"
click at [788, 291] on button "Check in" at bounding box center [782, 302] width 63 height 23
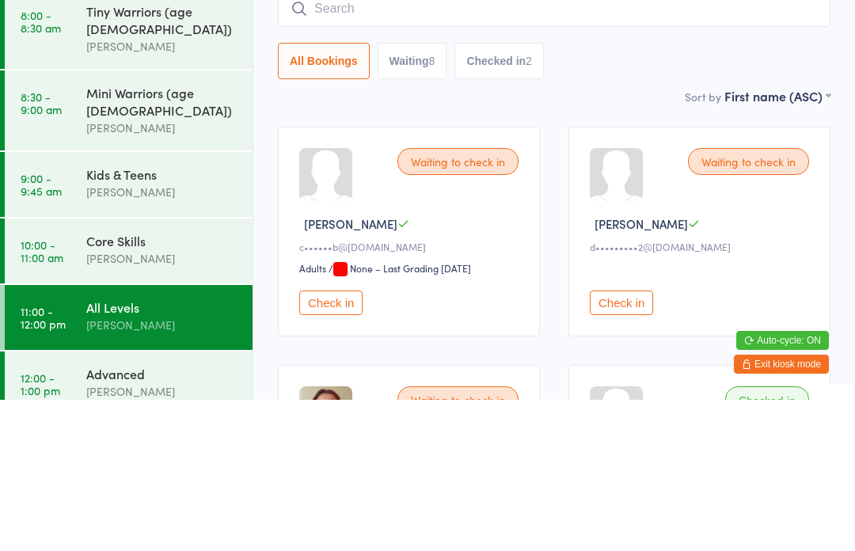
click at [417, 194] on button "Waiting 8" at bounding box center [413, 212] width 70 height 36
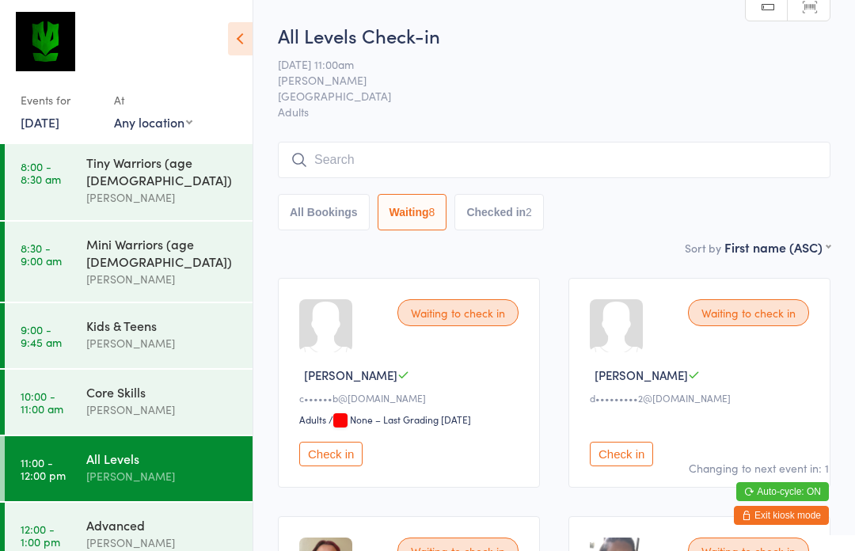
click at [54, 390] on time "10:00 - 11:00 am" at bounding box center [42, 402] width 43 height 25
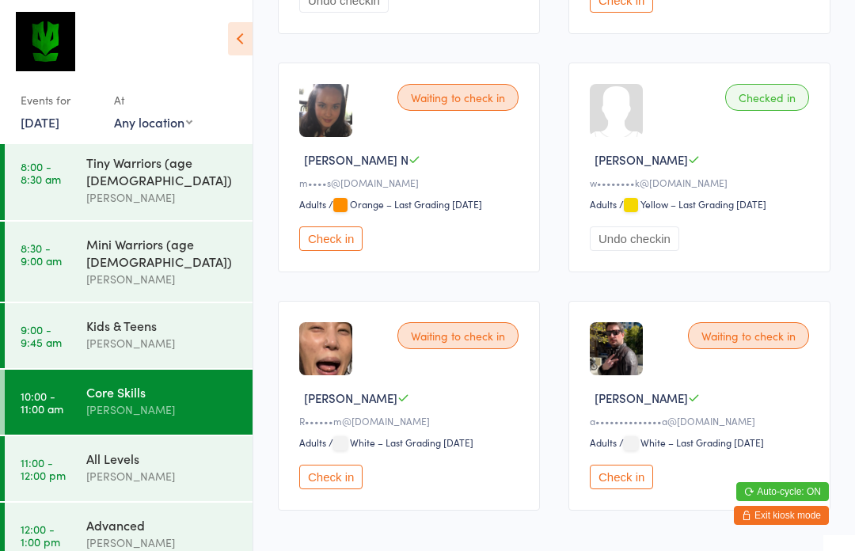
scroll to position [1170, 0]
click at [622, 488] on button "Check in" at bounding box center [621, 476] width 63 height 25
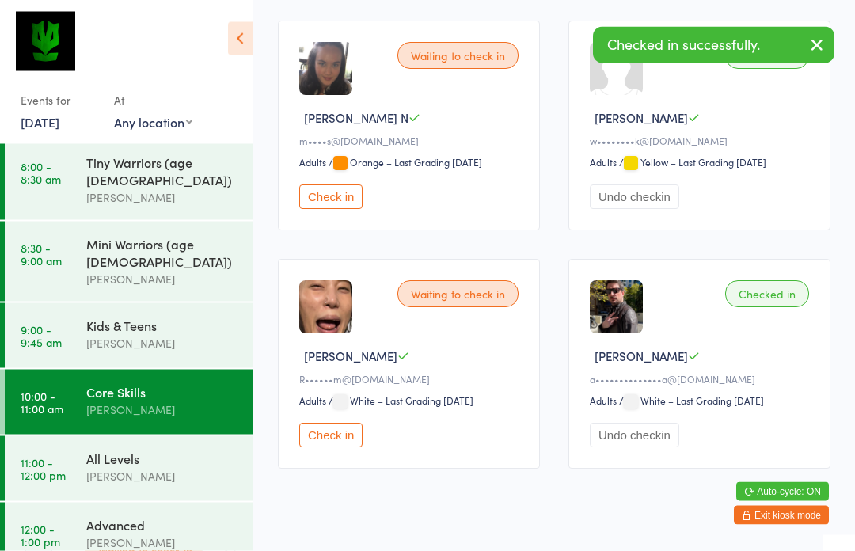
scroll to position [1223, 0]
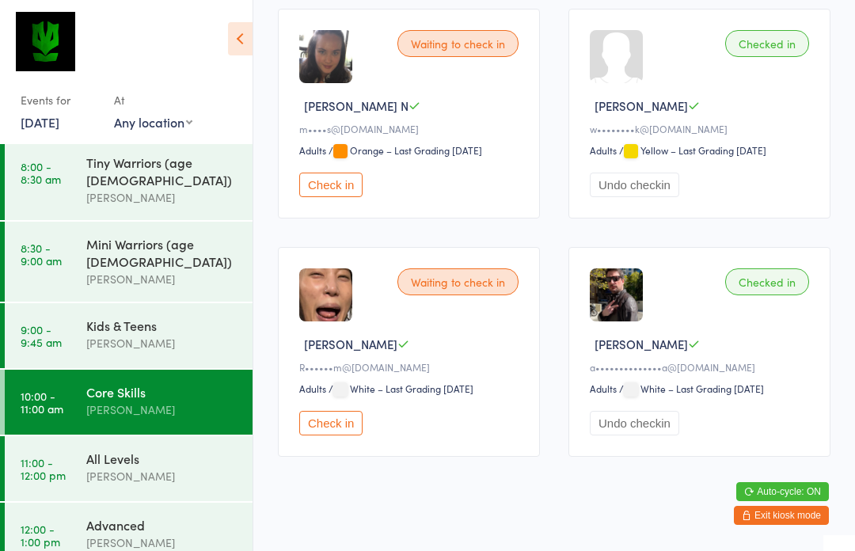
click at [358, 435] on button "Check in" at bounding box center [330, 423] width 63 height 25
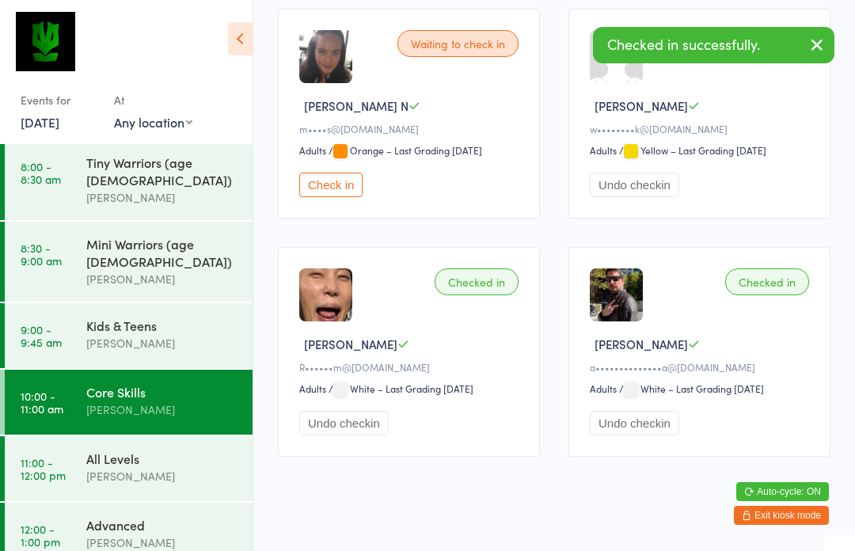
click at [191, 467] on div "[PERSON_NAME]" at bounding box center [162, 476] width 153 height 18
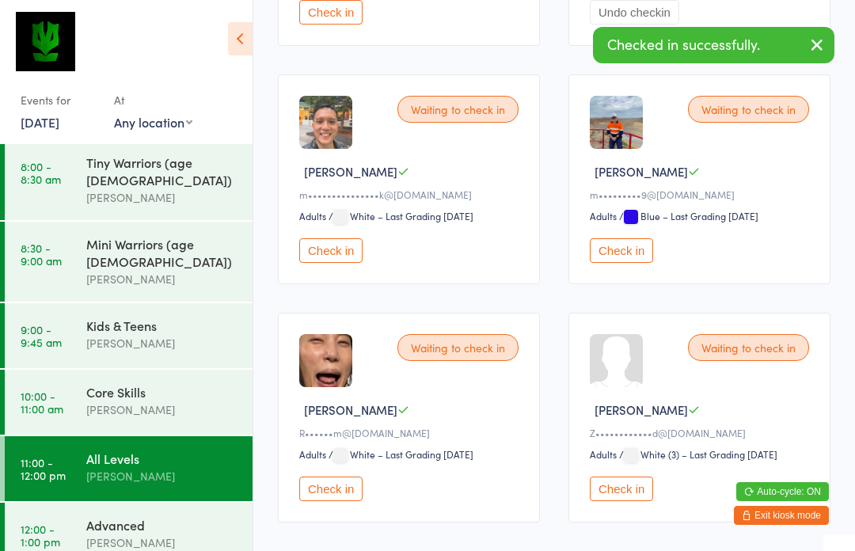
scroll to position [981, 0]
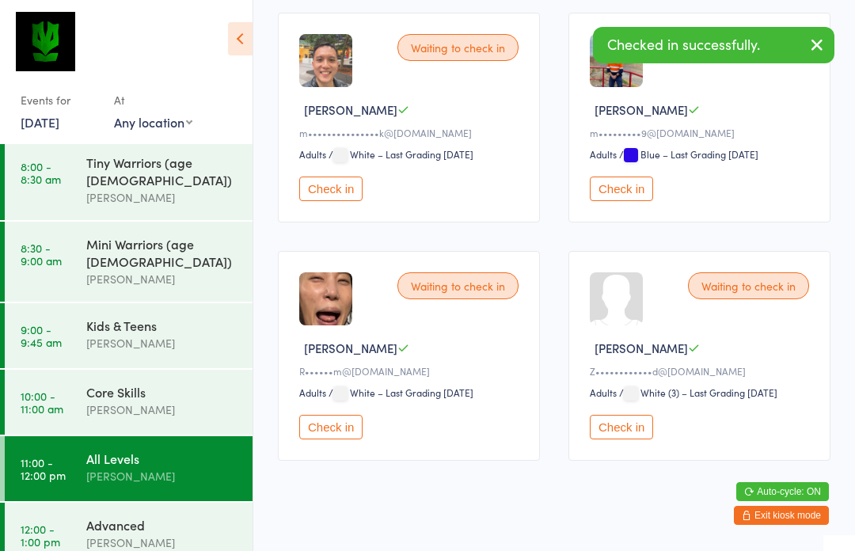
click at [347, 439] on button "Check in" at bounding box center [330, 427] width 63 height 25
click at [173, 401] on div "[PERSON_NAME]" at bounding box center [162, 410] width 153 height 18
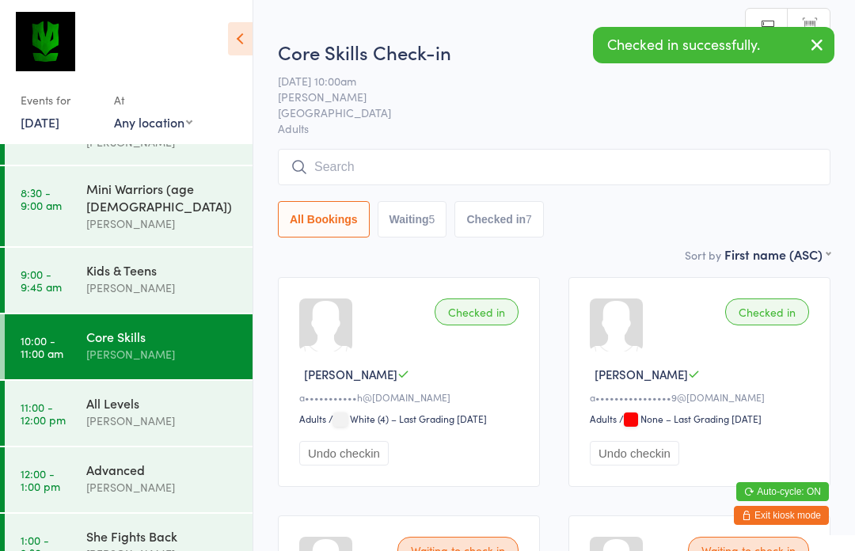
scroll to position [59, 0]
click at [149, 528] on div "She Fights Back" at bounding box center [162, 536] width 153 height 17
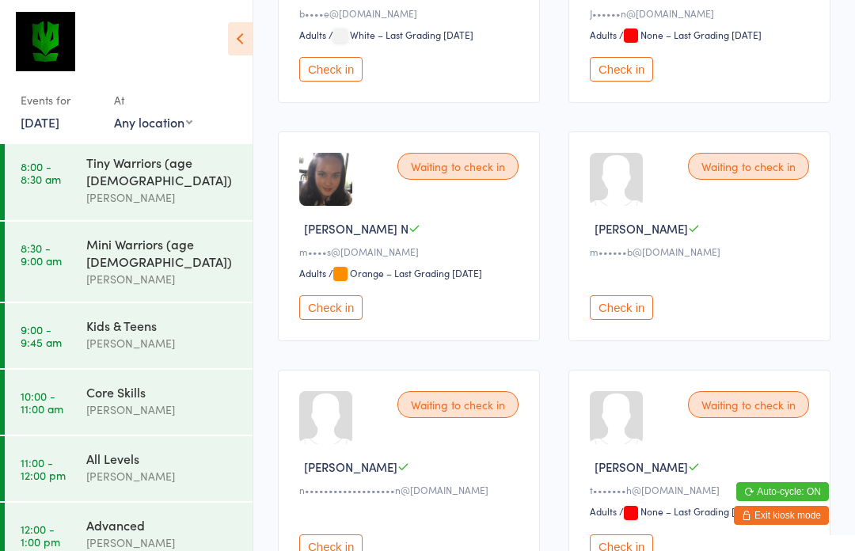
scroll to position [354, 0]
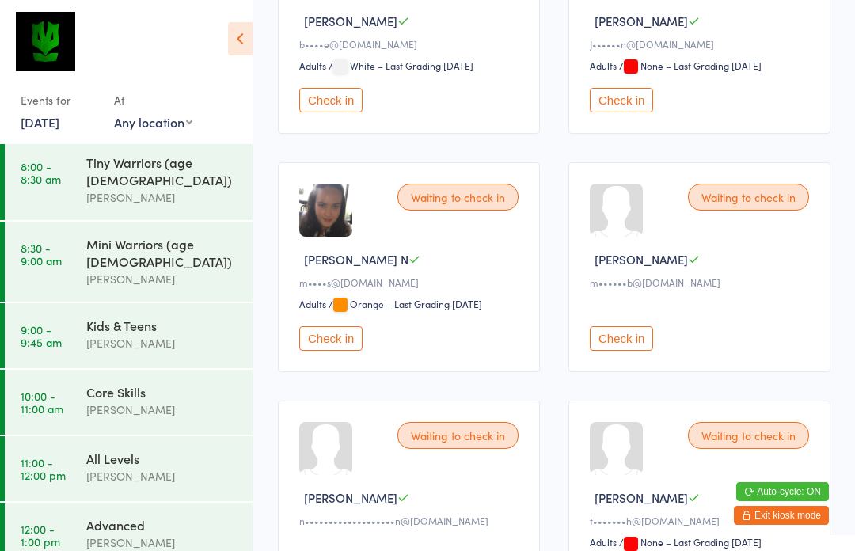
click at [163, 450] on div "All Levels" at bounding box center [162, 458] width 153 height 17
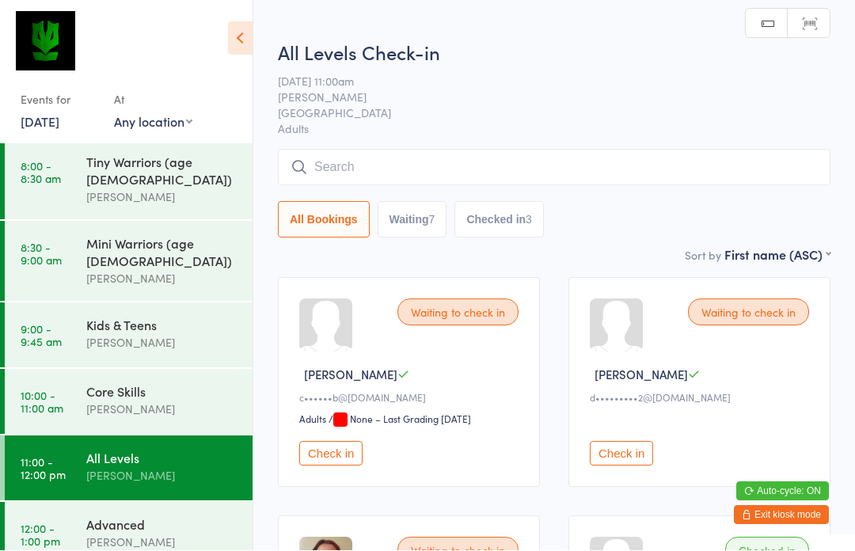
scroll to position [1, 0]
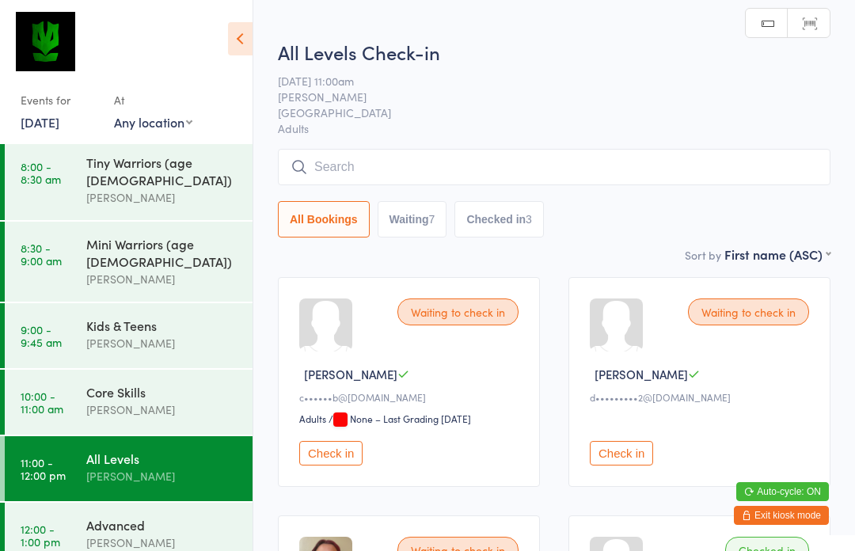
click at [188, 401] on div "[PERSON_NAME]" at bounding box center [162, 410] width 153 height 18
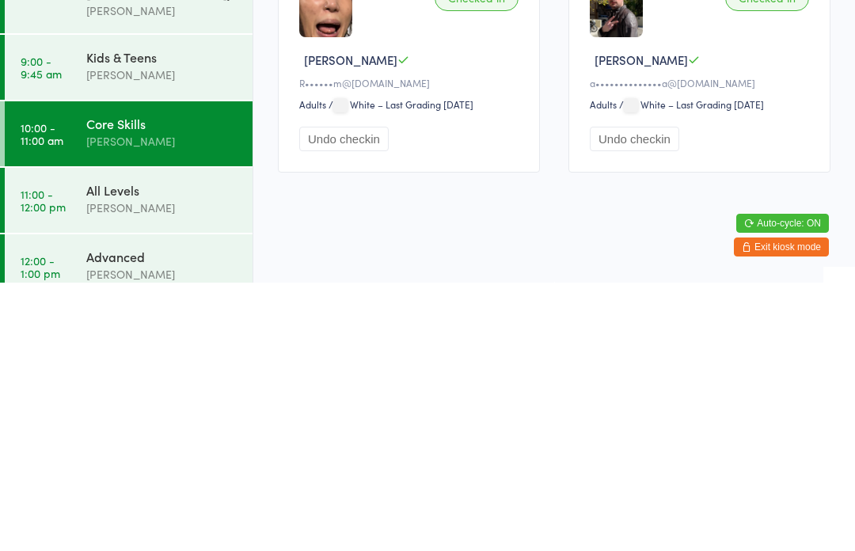
scroll to position [1278, 0]
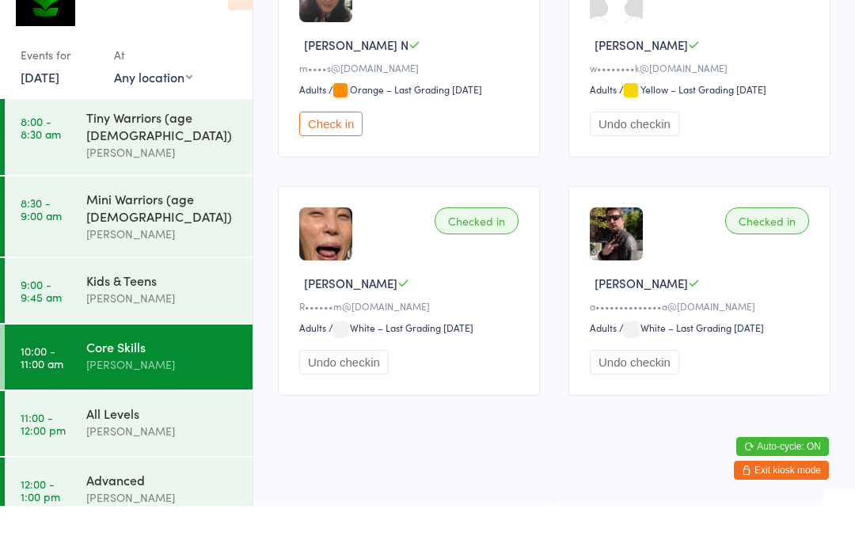
click at [335, 157] on button "Check in" at bounding box center [330, 169] width 63 height 25
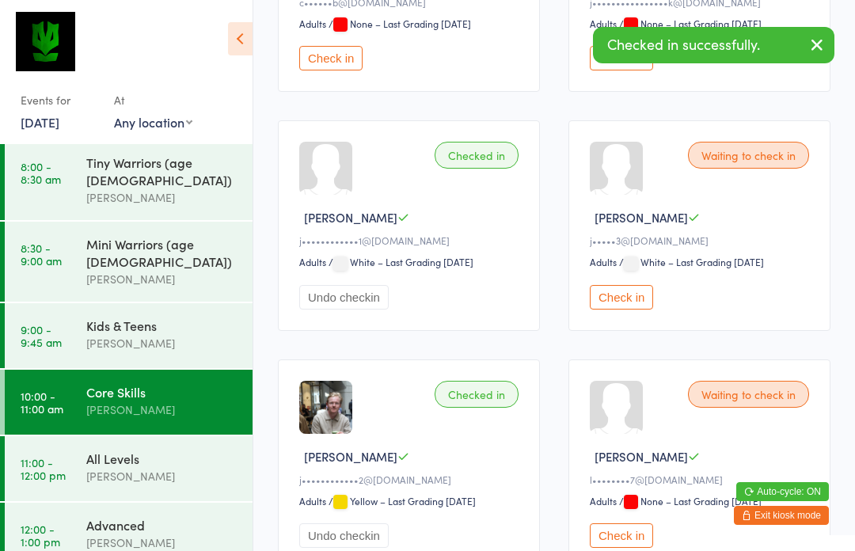
scroll to position [632, 0]
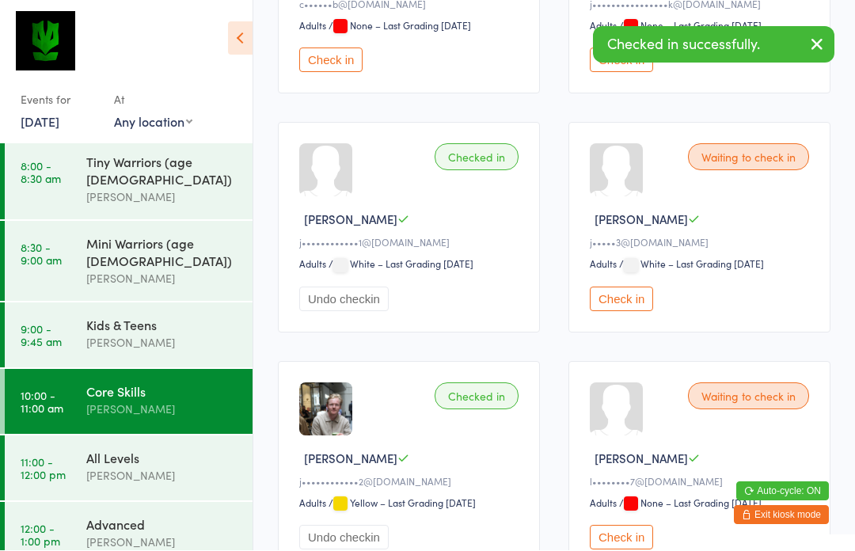
click at [32, 173] on time "8:00 - 8:30 am" at bounding box center [41, 172] width 40 height 25
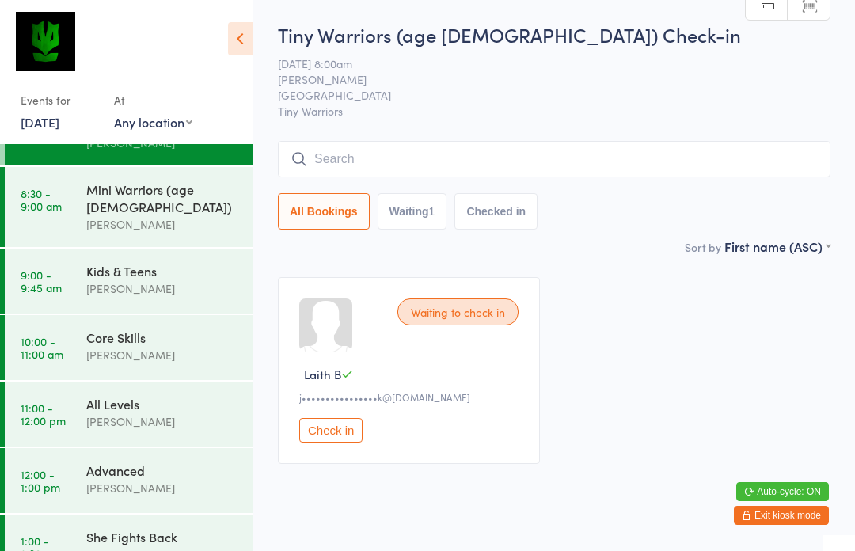
scroll to position [59, 0]
click at [40, 268] on time "9:00 - 9:45 am" at bounding box center [41, 280] width 41 height 25
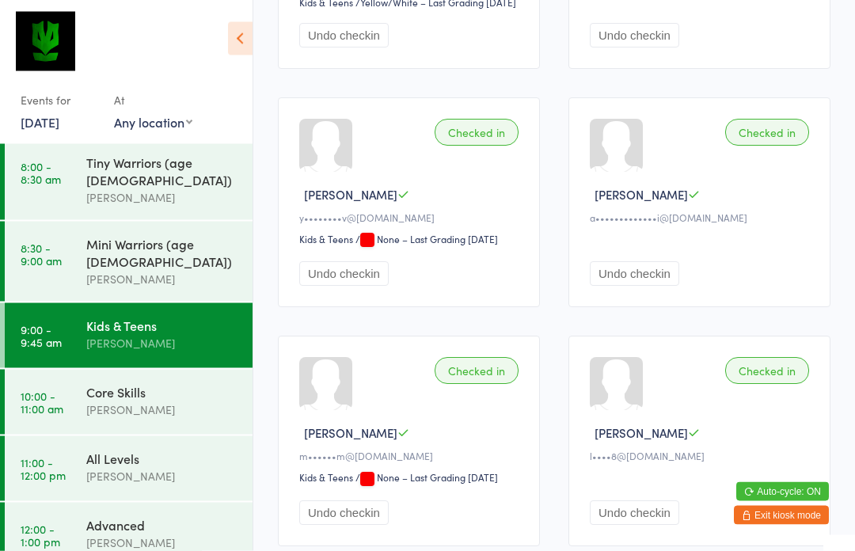
scroll to position [893, 0]
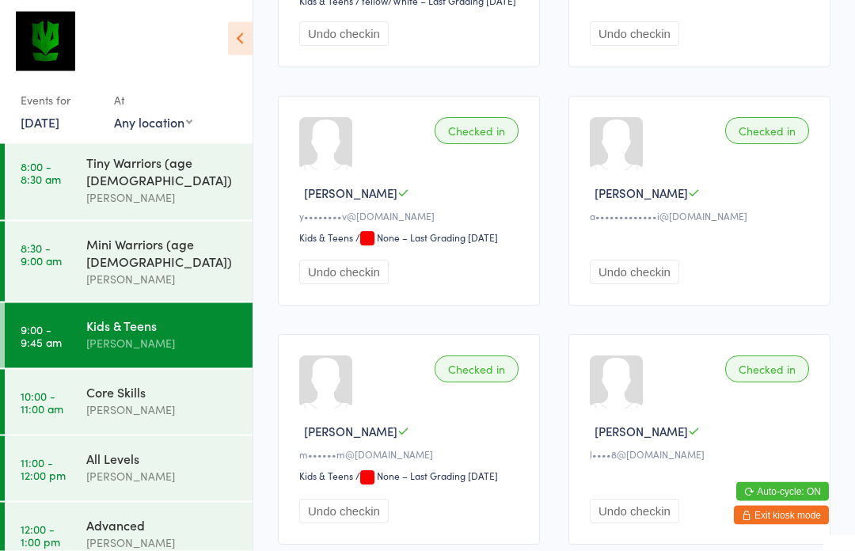
click at [80, 379] on link "10:00 - 11:00 am Core Skills [PERSON_NAME]" at bounding box center [129, 402] width 248 height 65
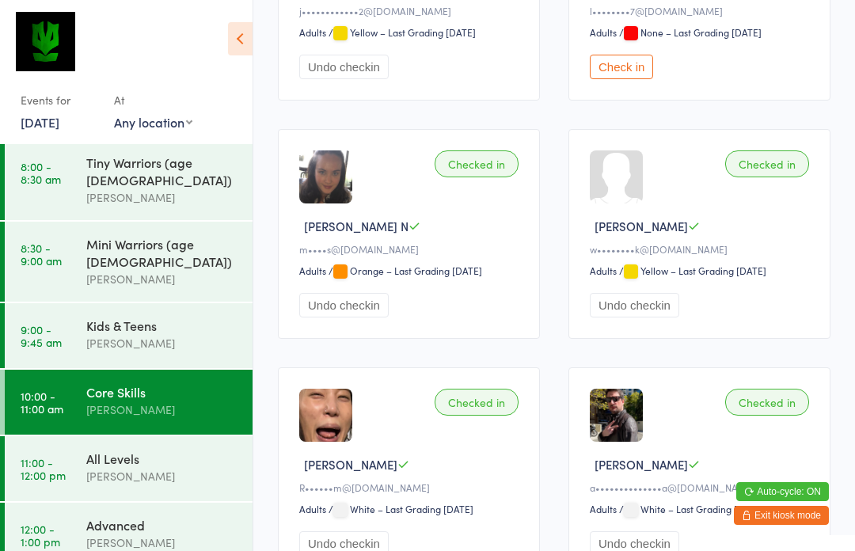
scroll to position [1102, 0]
click at [54, 456] on time "11:00 - 12:00 pm" at bounding box center [43, 468] width 45 height 25
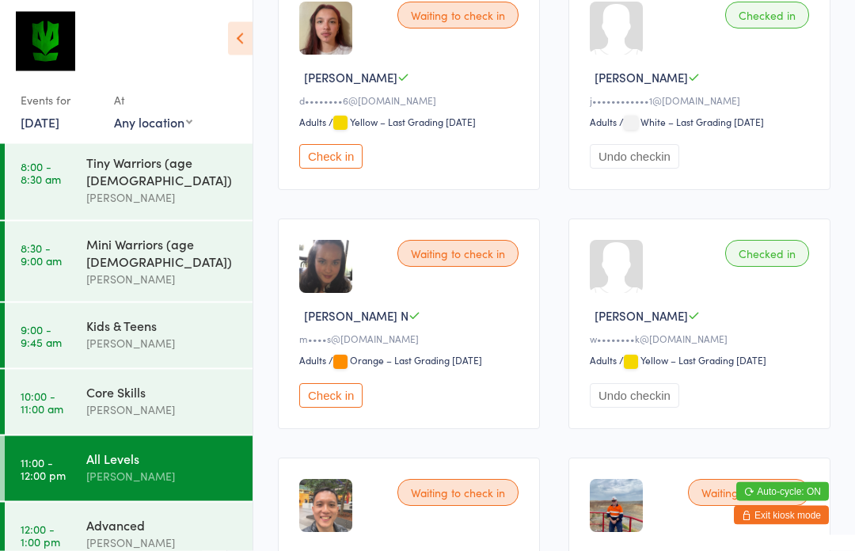
scroll to position [536, 0]
click at [332, 404] on button "Check in" at bounding box center [330, 395] width 63 height 25
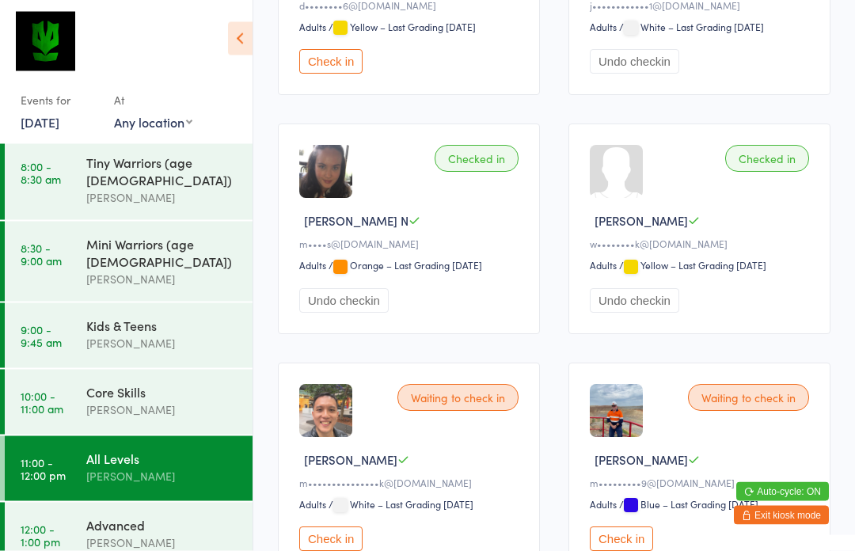
scroll to position [631, 0]
click at [97, 516] on div "Advanced" at bounding box center [162, 524] width 153 height 17
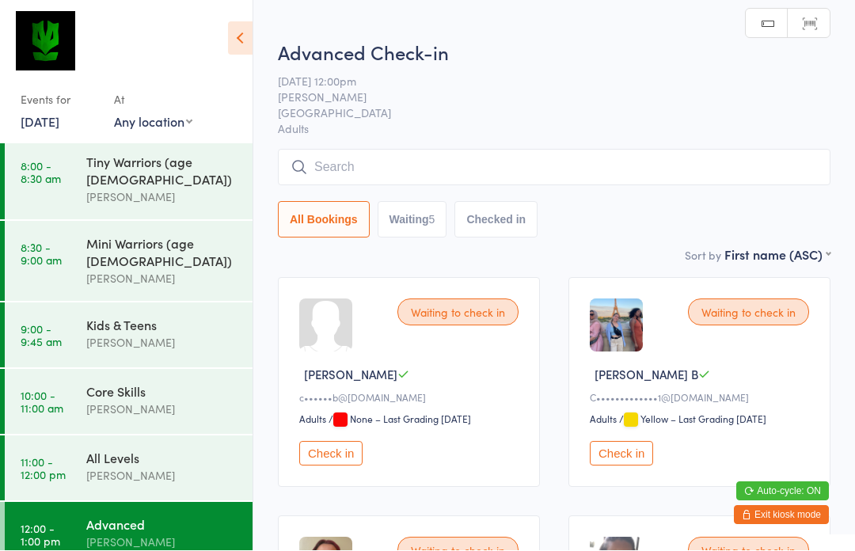
scroll to position [1, 0]
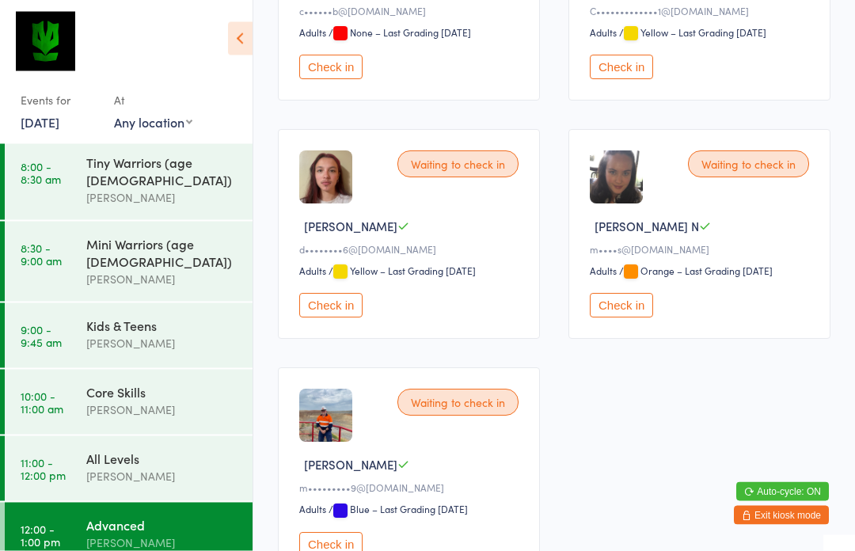
click at [633, 318] on button "Check in" at bounding box center [621, 306] width 63 height 25
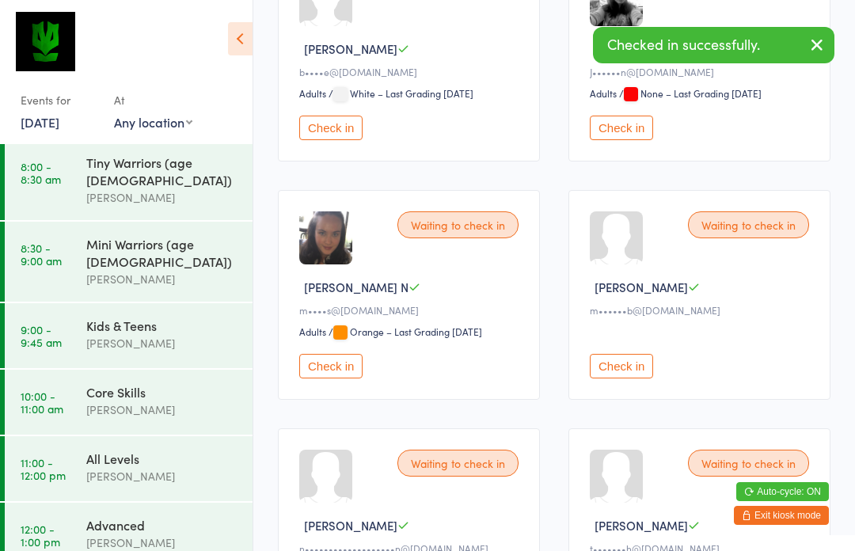
click at [314, 378] on button "Check in" at bounding box center [330, 366] width 63 height 25
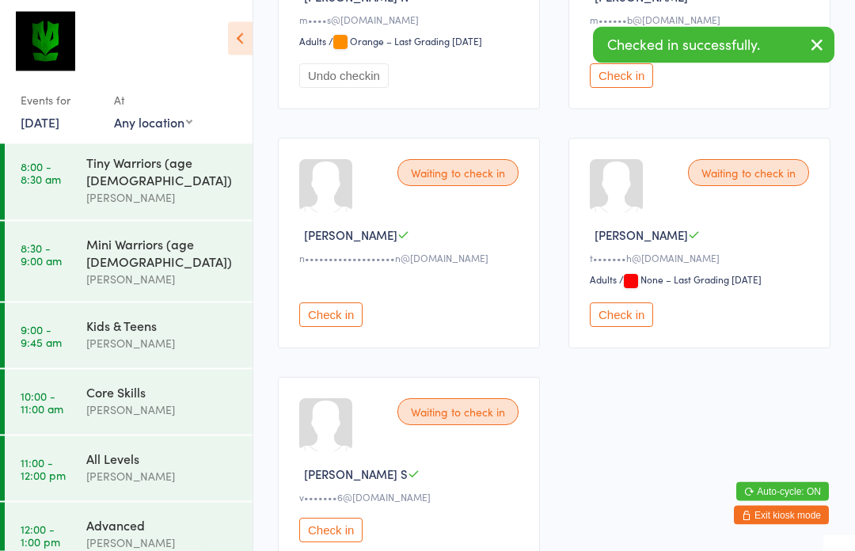
scroll to position [617, 0]
click at [124, 516] on div "Advanced" at bounding box center [162, 524] width 153 height 17
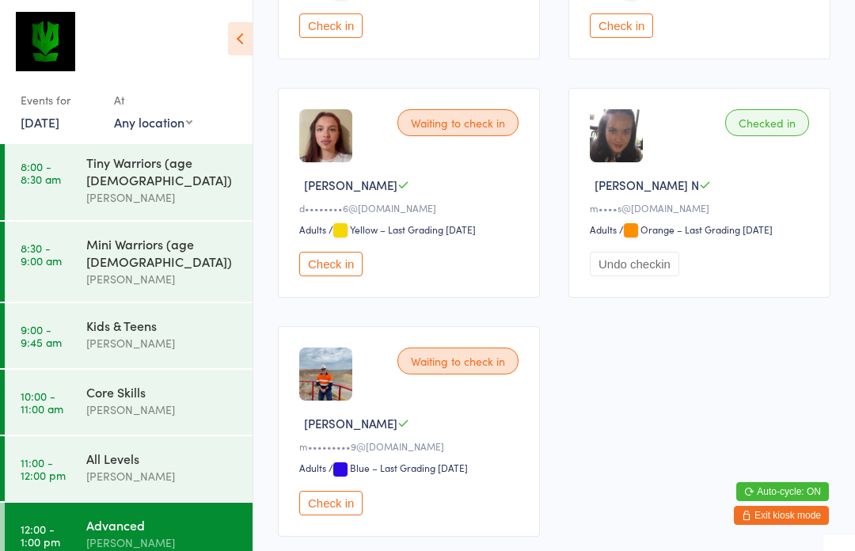
scroll to position [431, 0]
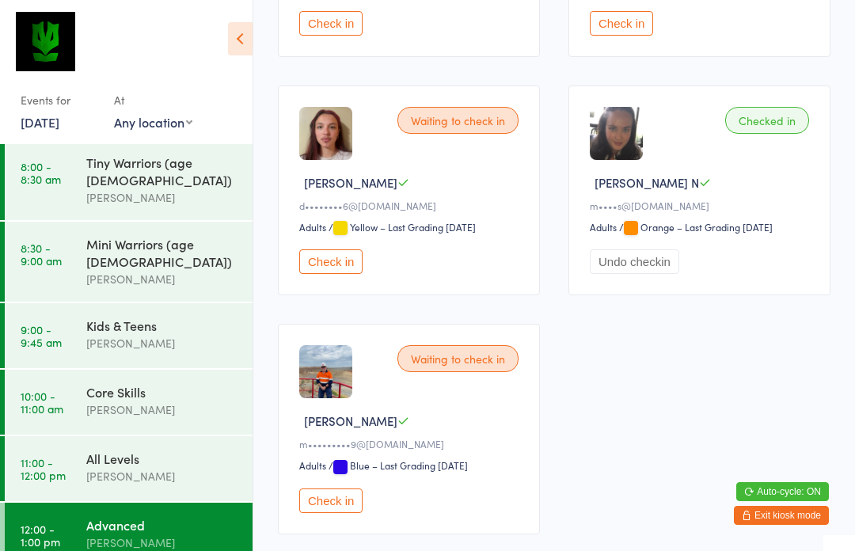
click at [89, 450] on div "All Levels" at bounding box center [162, 458] width 153 height 17
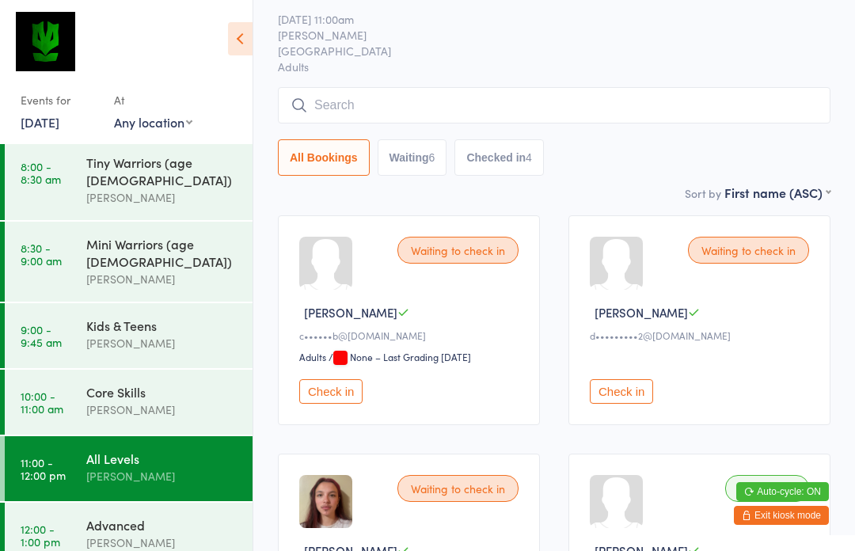
scroll to position [196, 0]
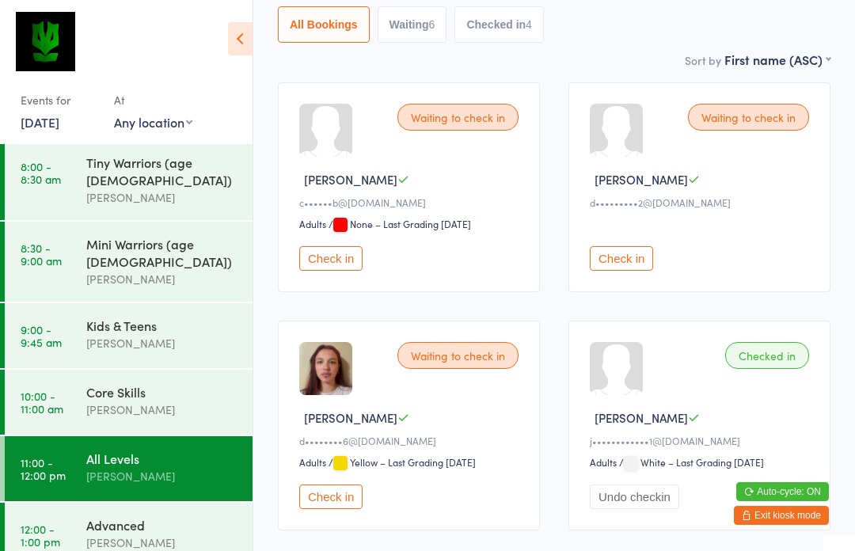
click at [328, 270] on button "Check in" at bounding box center [330, 258] width 63 height 25
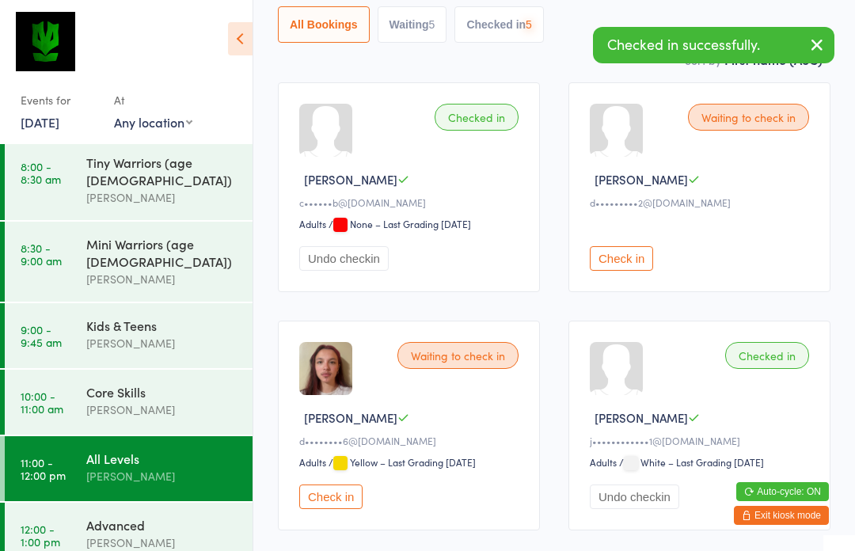
click at [76, 505] on link "12:00 - 1:00 pm Advanced [PERSON_NAME]" at bounding box center [129, 535] width 248 height 65
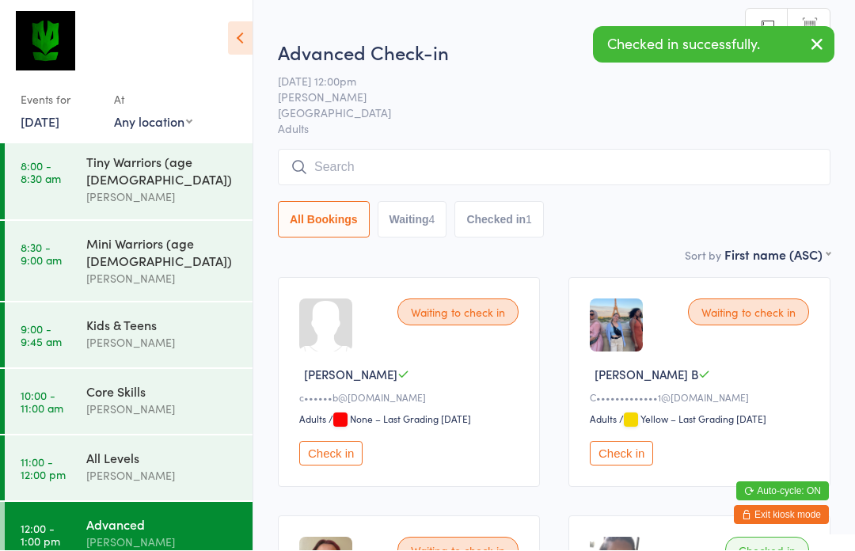
scroll to position [1, 0]
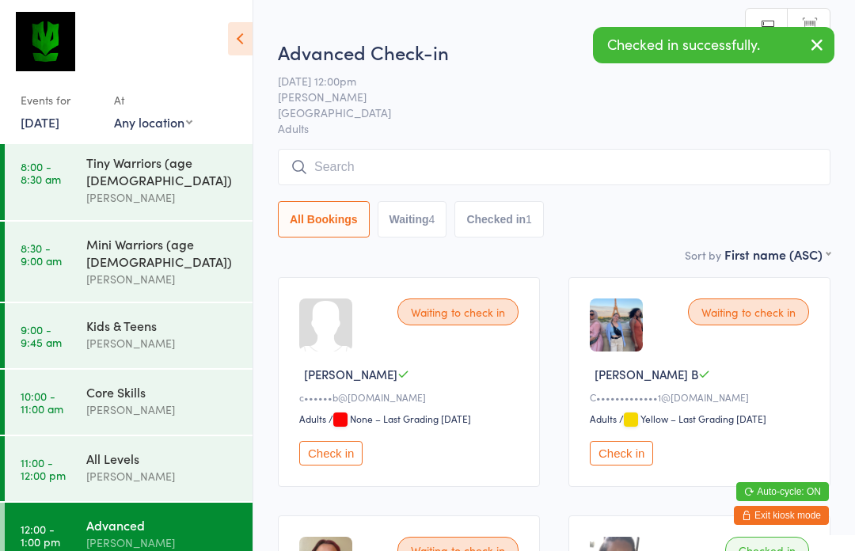
click at [326, 450] on button "Check in" at bounding box center [330, 453] width 63 height 25
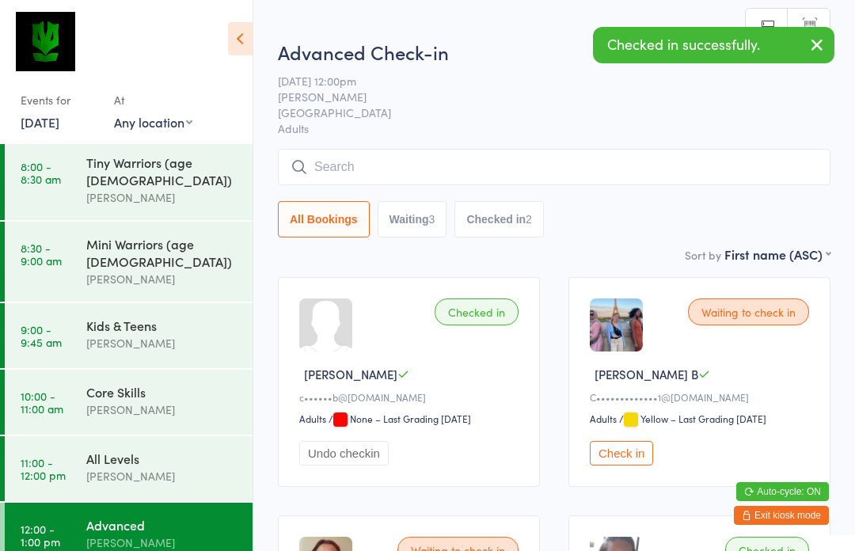
click at [63, 456] on time "11:00 - 12:00 pm" at bounding box center [43, 468] width 45 height 25
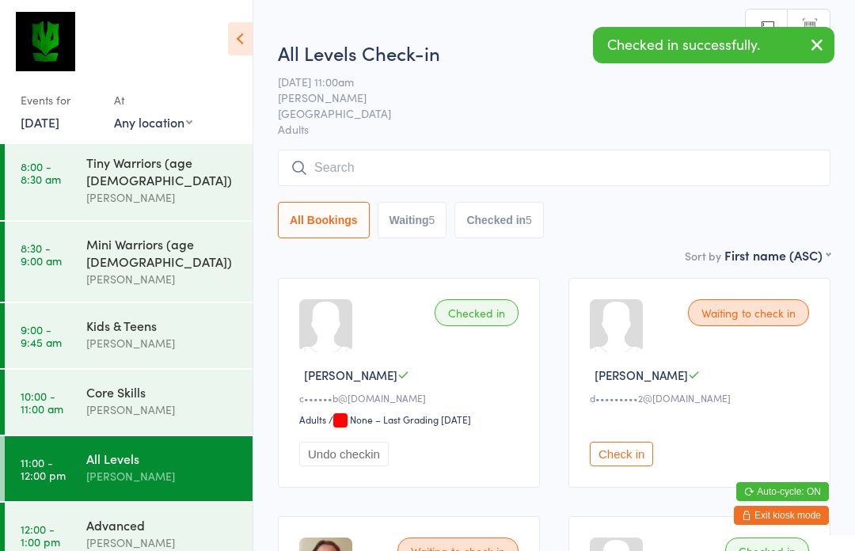
click at [67, 375] on link "10:00 - 11:00 am Core Skills [PERSON_NAME]" at bounding box center [129, 402] width 248 height 65
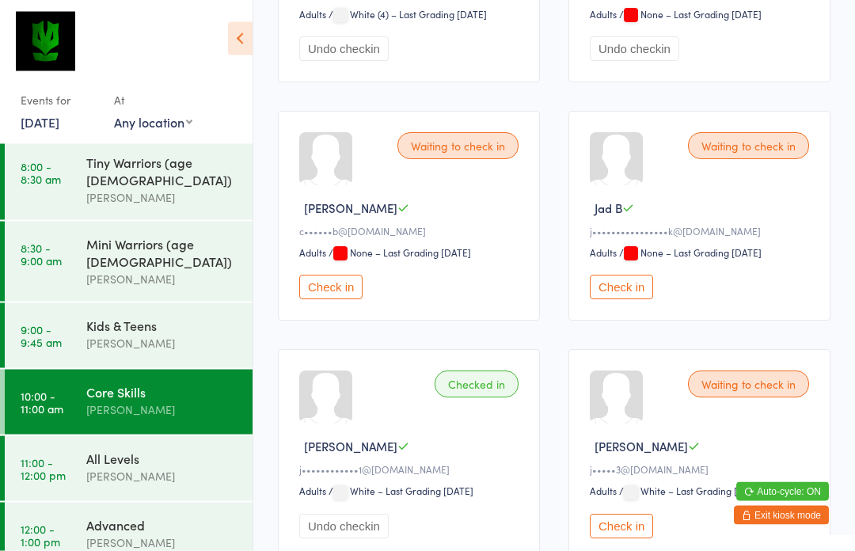
scroll to position [408, 0]
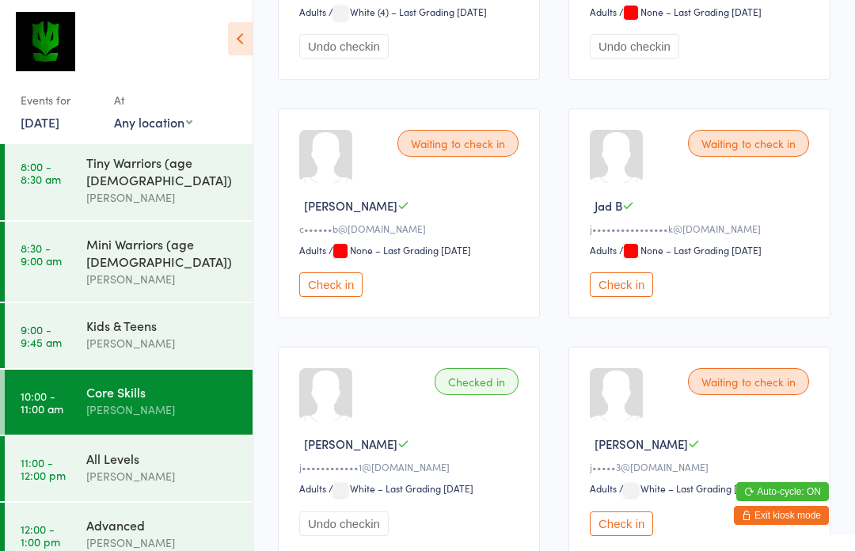
click at [325, 297] on button "Check in" at bounding box center [330, 284] width 63 height 25
